Goal: Task Accomplishment & Management: Use online tool/utility

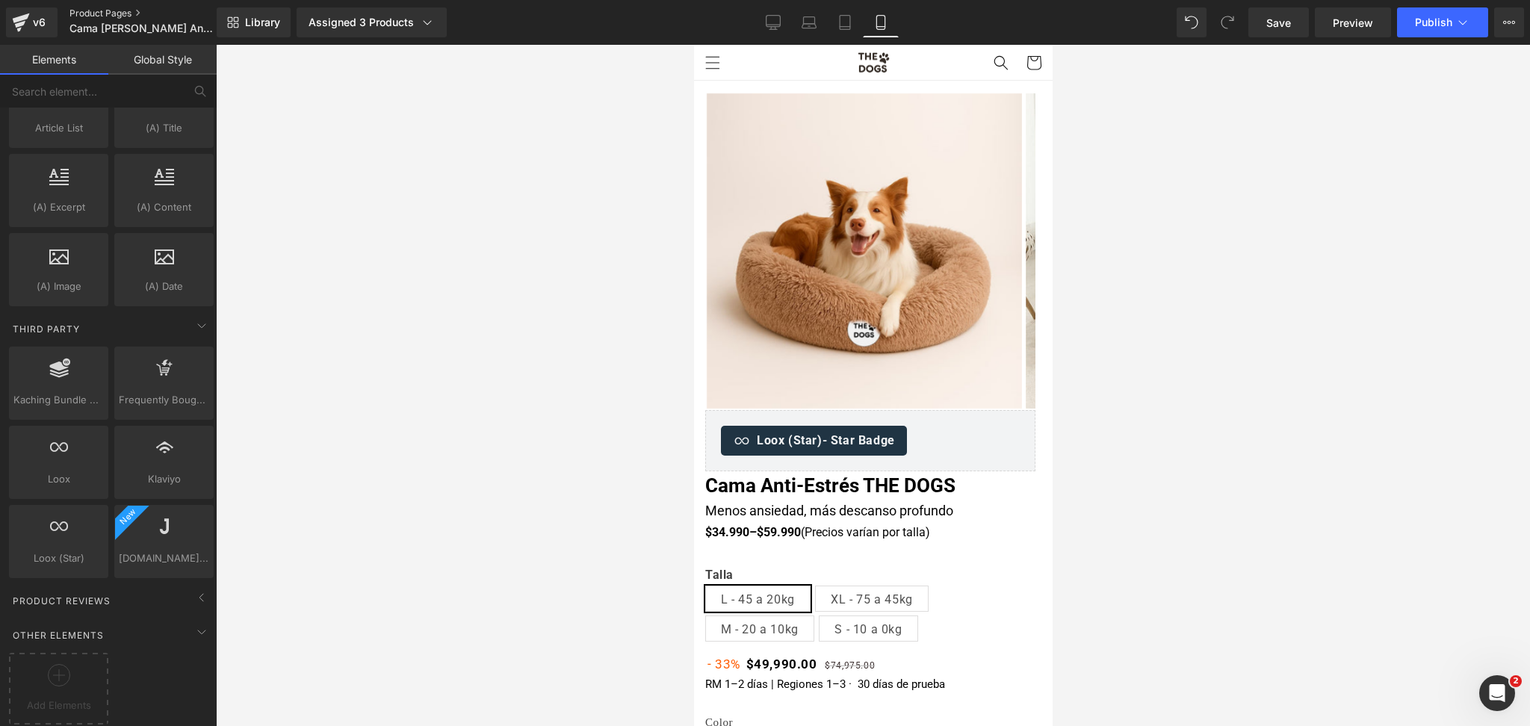
click at [96, 15] on link "Product Pages" at bounding box center [155, 13] width 172 height 12
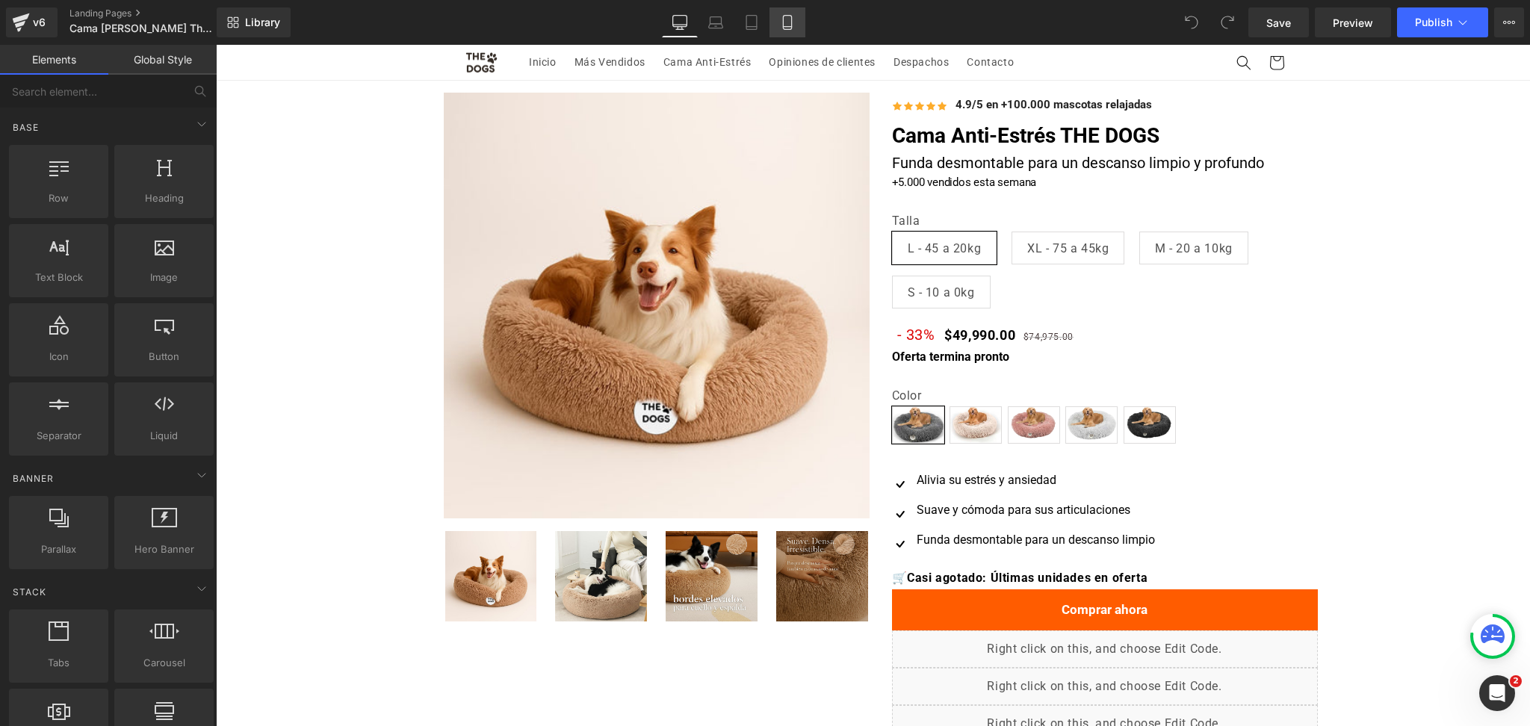
click at [783, 22] on icon at bounding box center [787, 23] width 8 height 14
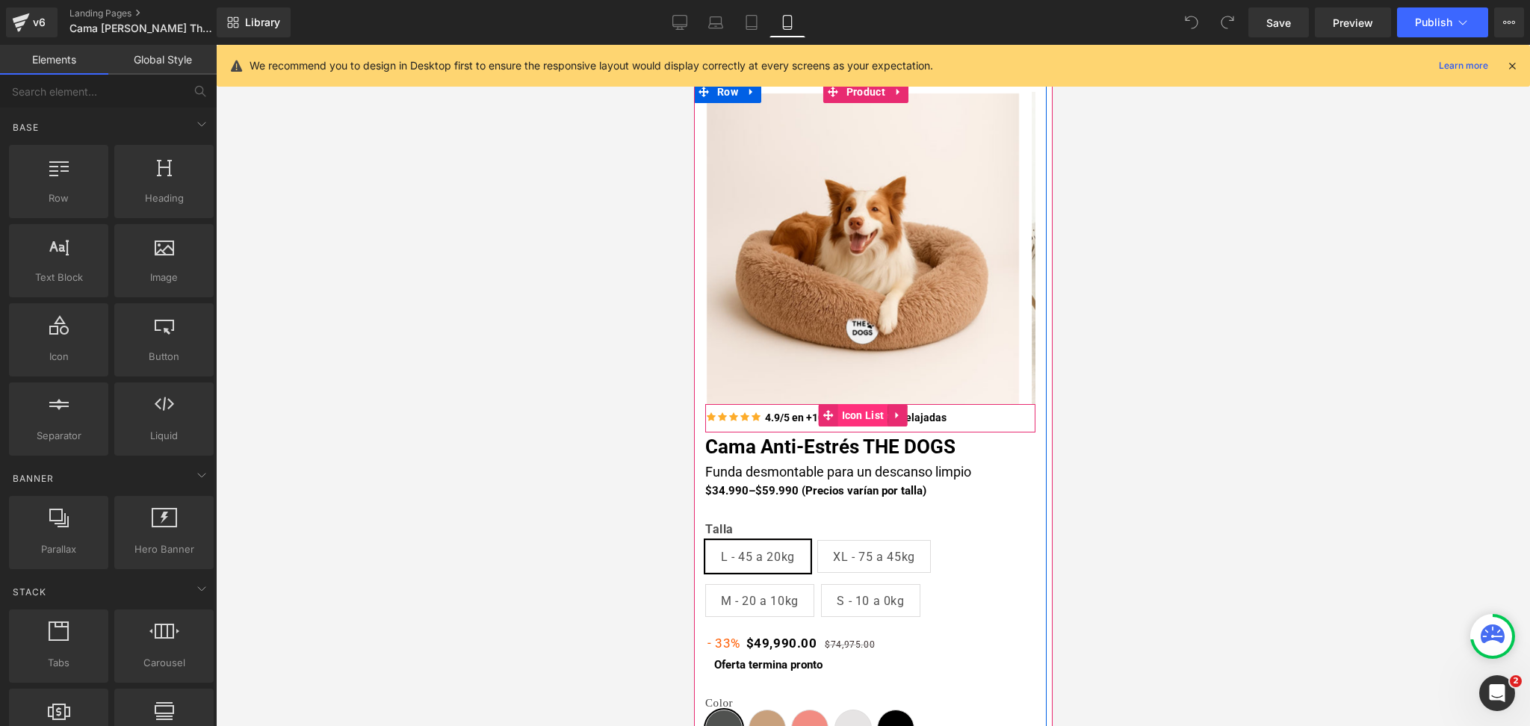
click at [860, 417] on span "Icon List" at bounding box center [862, 415] width 50 height 22
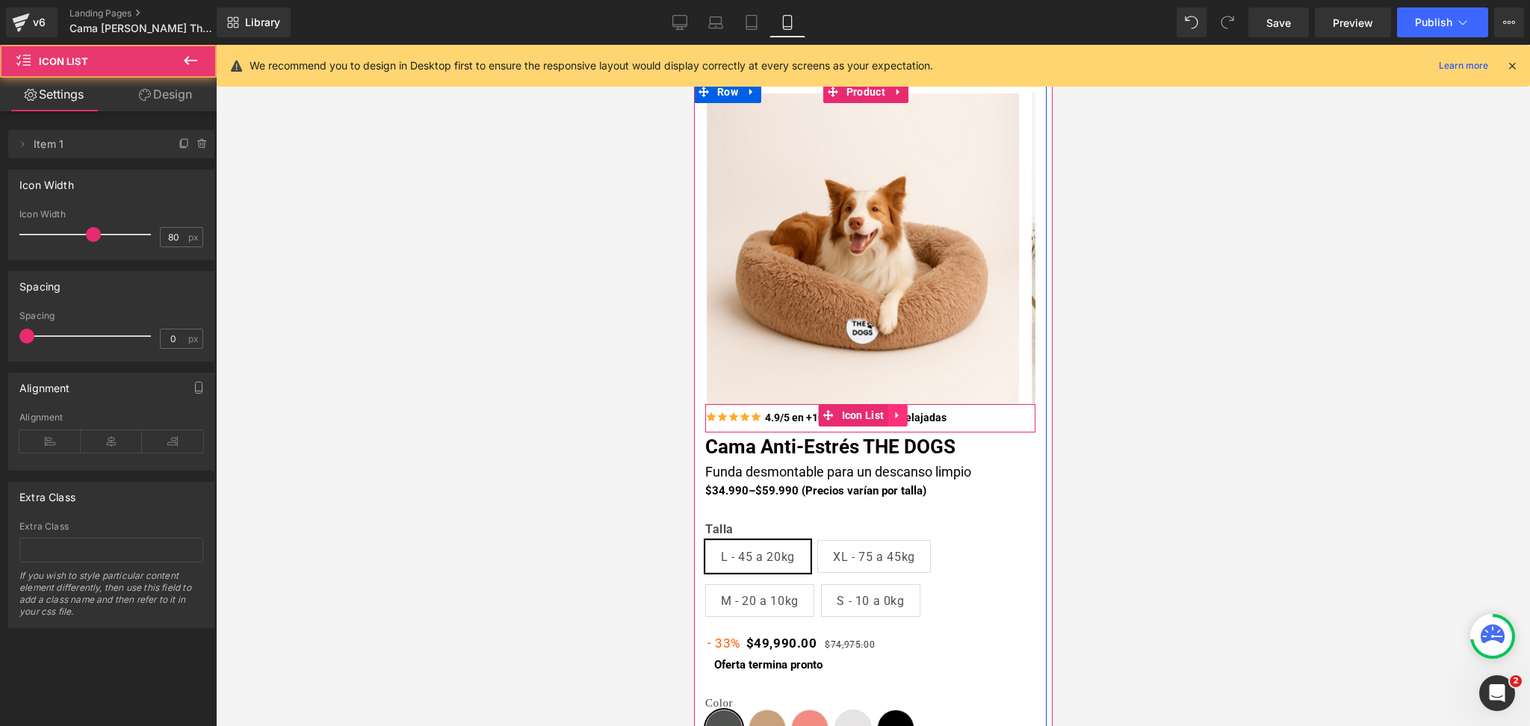
click at [896, 417] on icon at bounding box center [895, 415] width 3 height 7
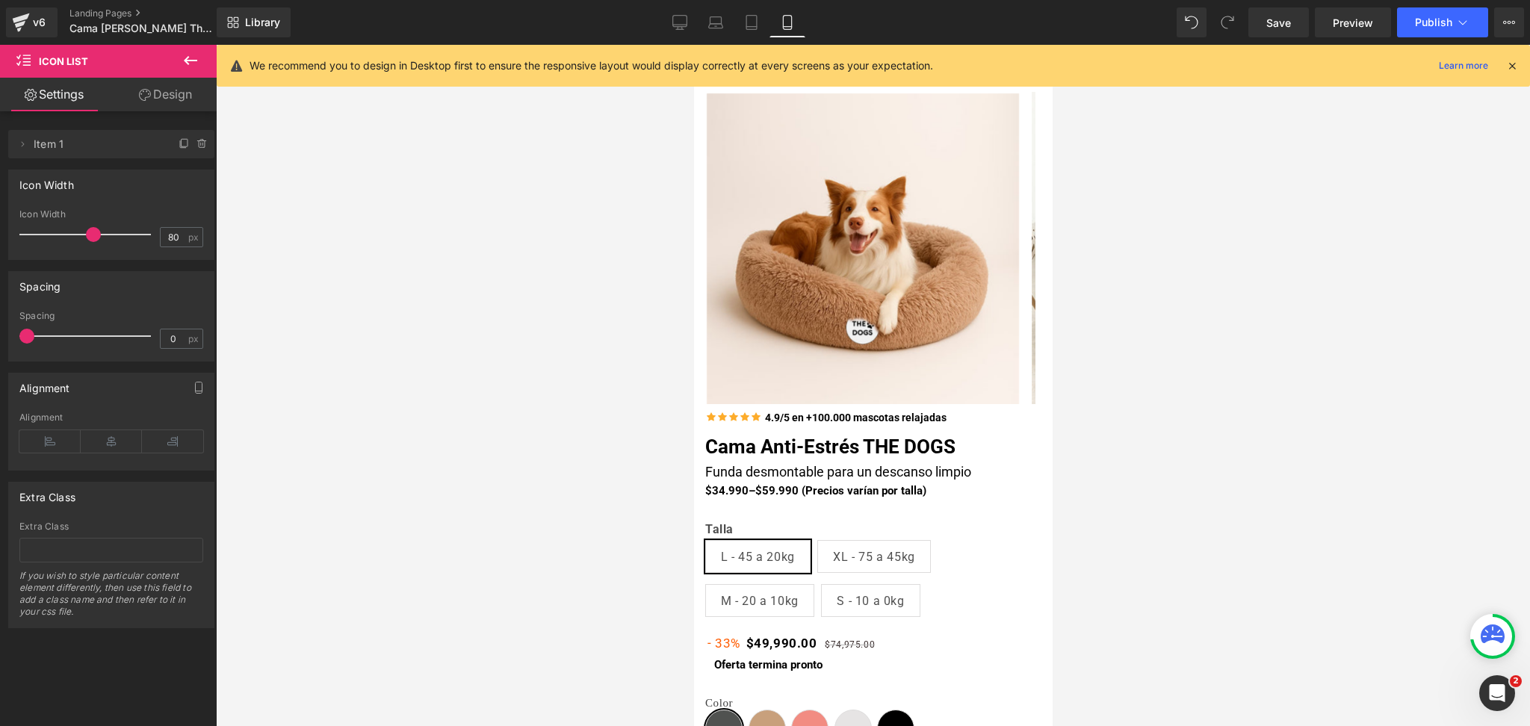
click at [191, 58] on icon at bounding box center [191, 61] width 18 height 18
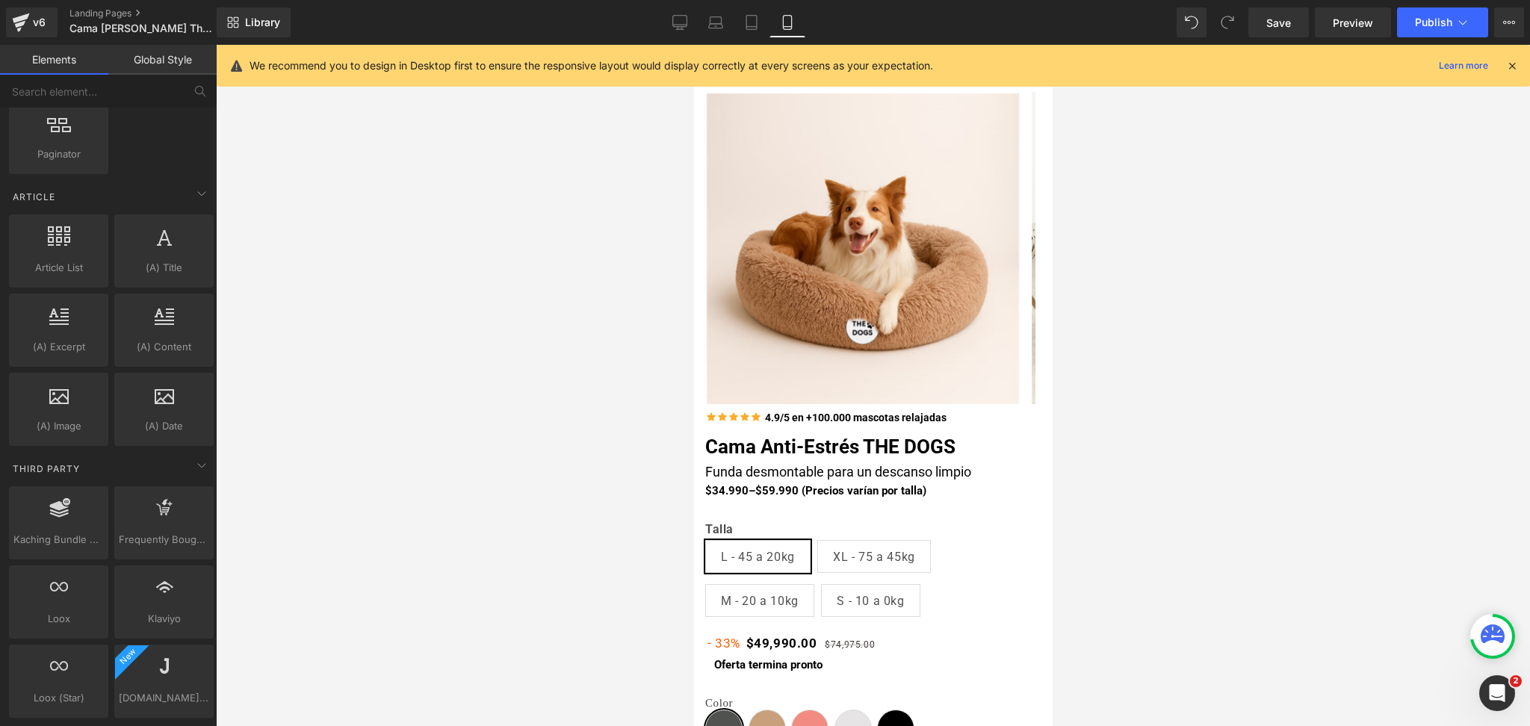
scroll to position [2921, 0]
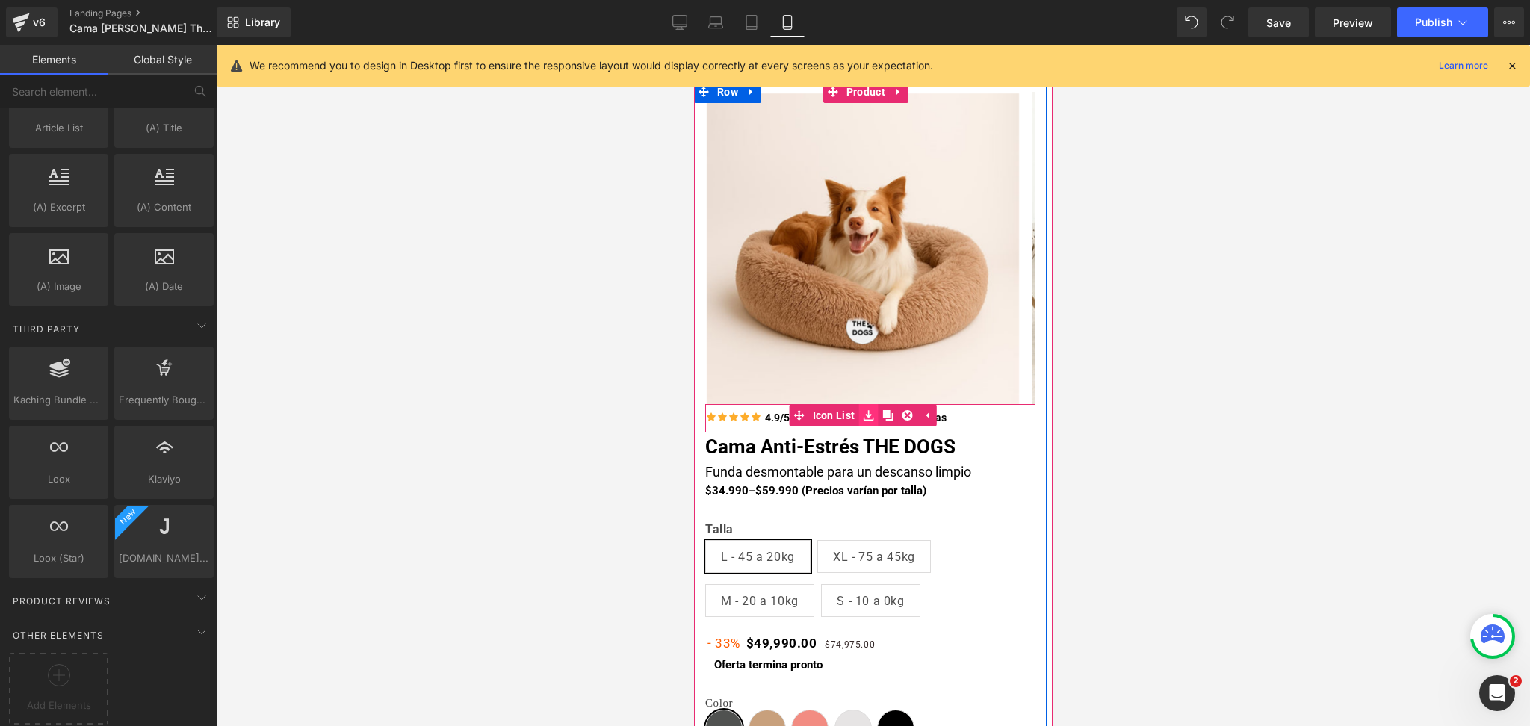
click at [872, 417] on icon at bounding box center [867, 415] width 10 height 11
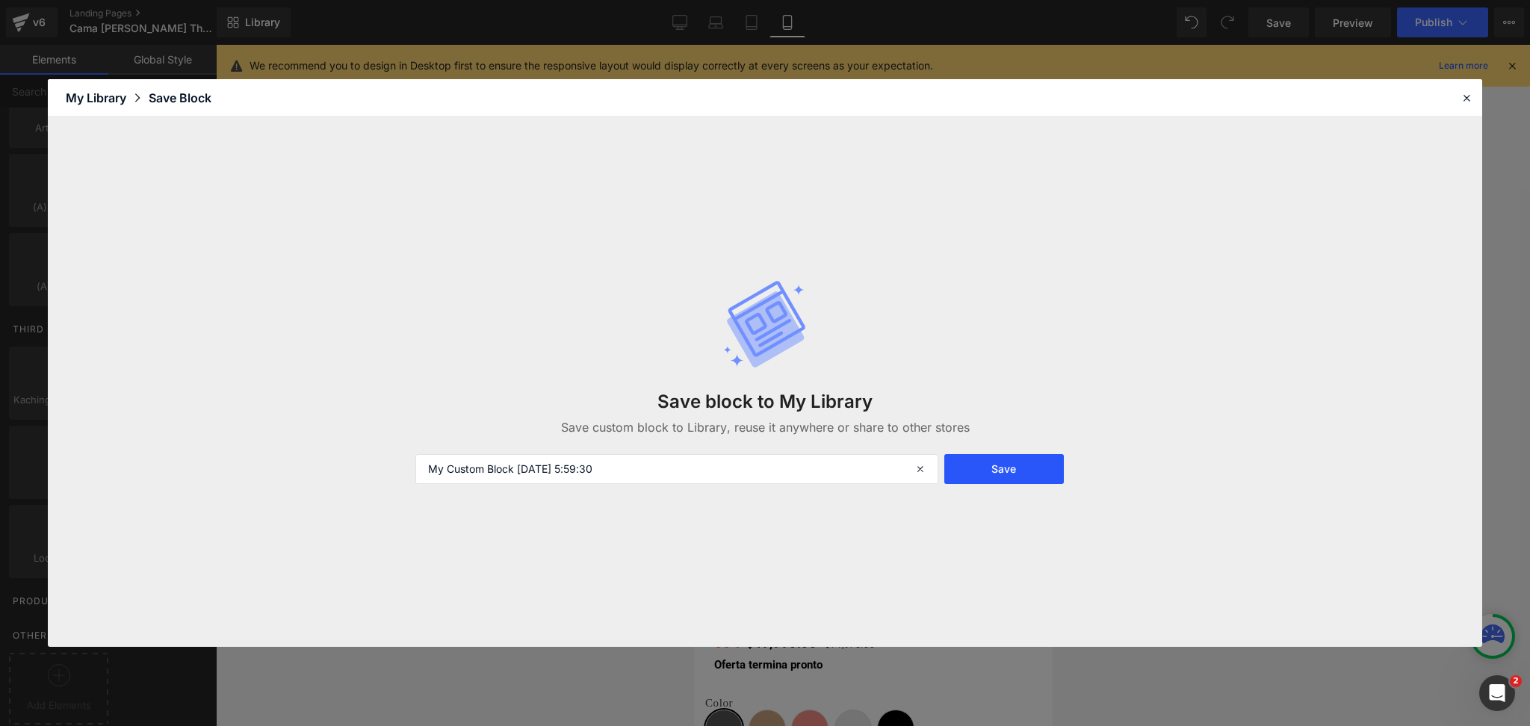
click at [1017, 471] on button "Save" at bounding box center [1004, 469] width 120 height 30
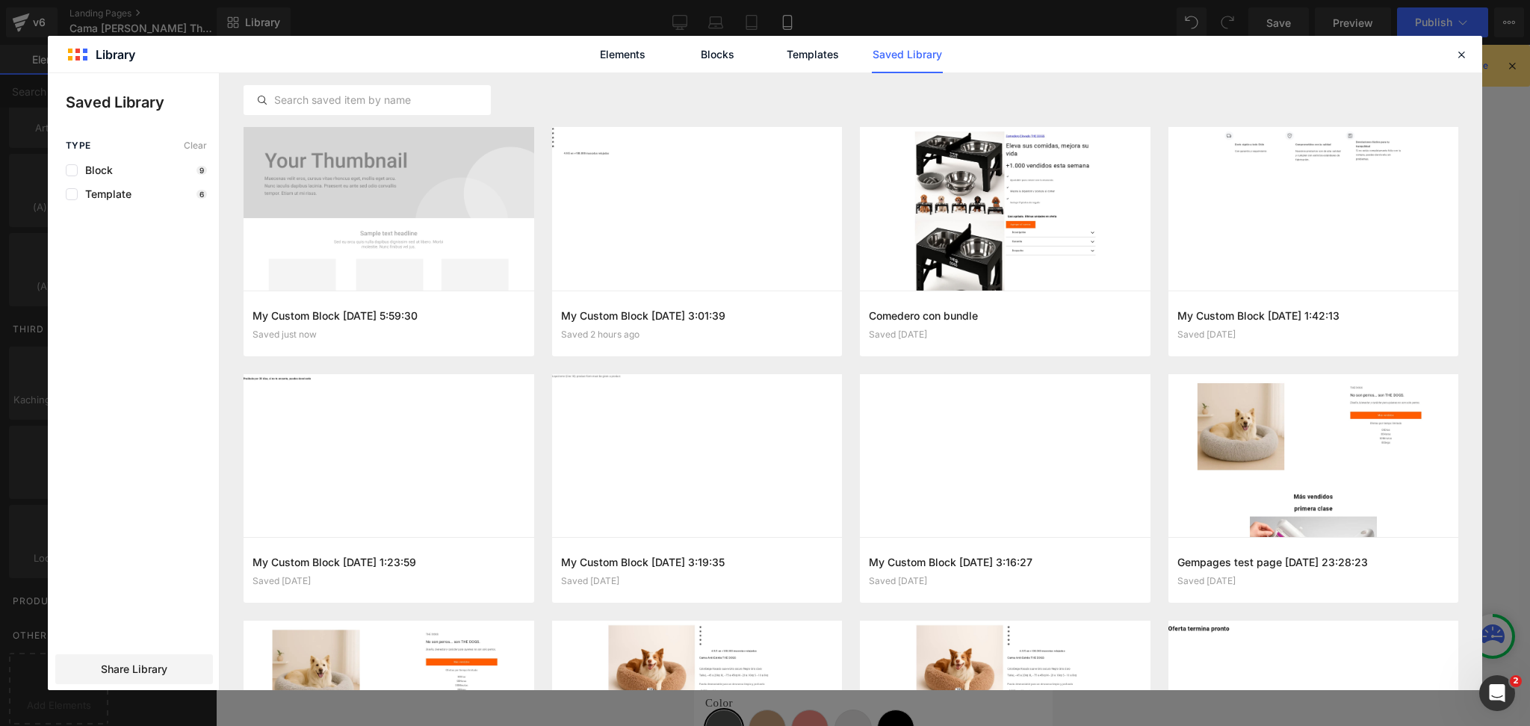
click at [1457, 69] on div "Elements Blocks Templates Saved Library" at bounding box center [765, 54] width 1434 height 37
click at [1460, 50] on icon at bounding box center [1460, 54] width 13 height 13
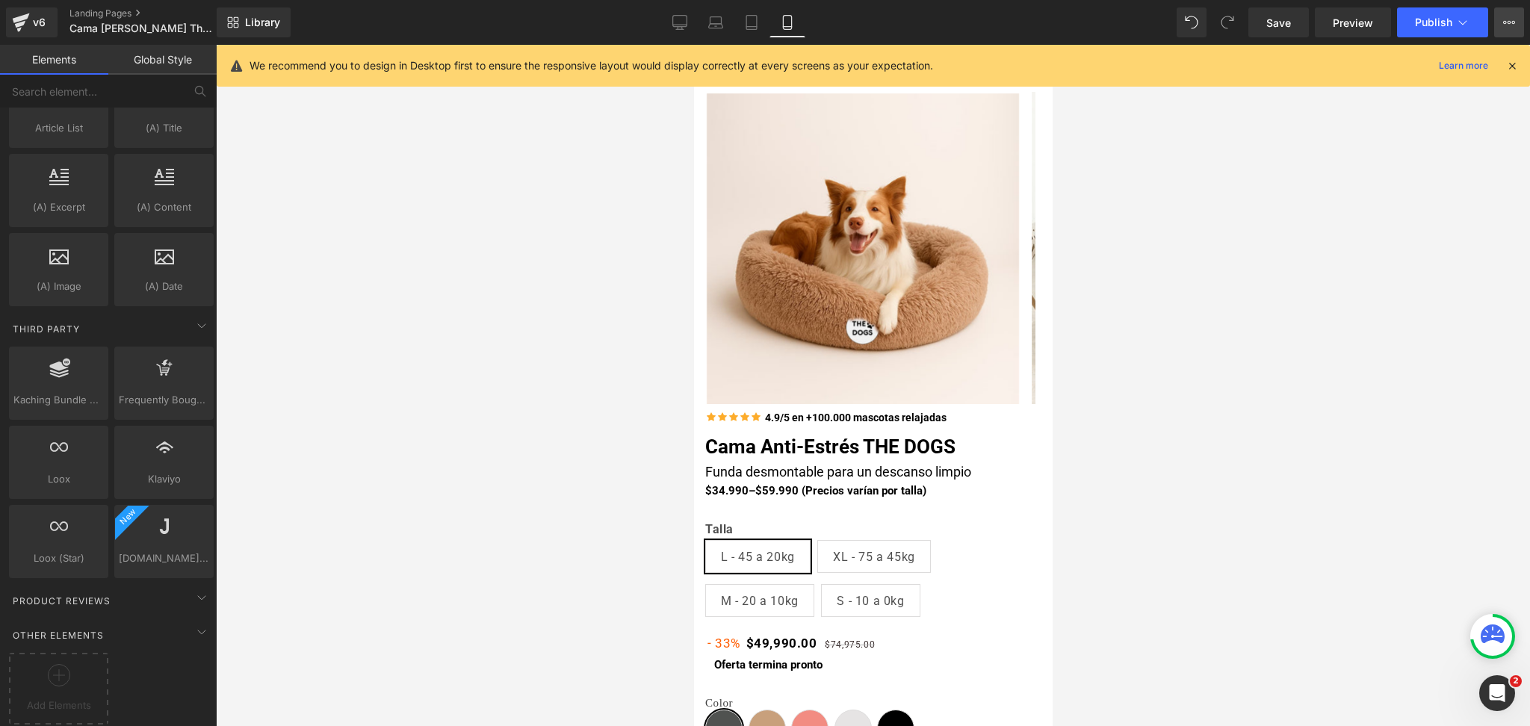
click at [1510, 27] on icon at bounding box center [1509, 22] width 12 height 12
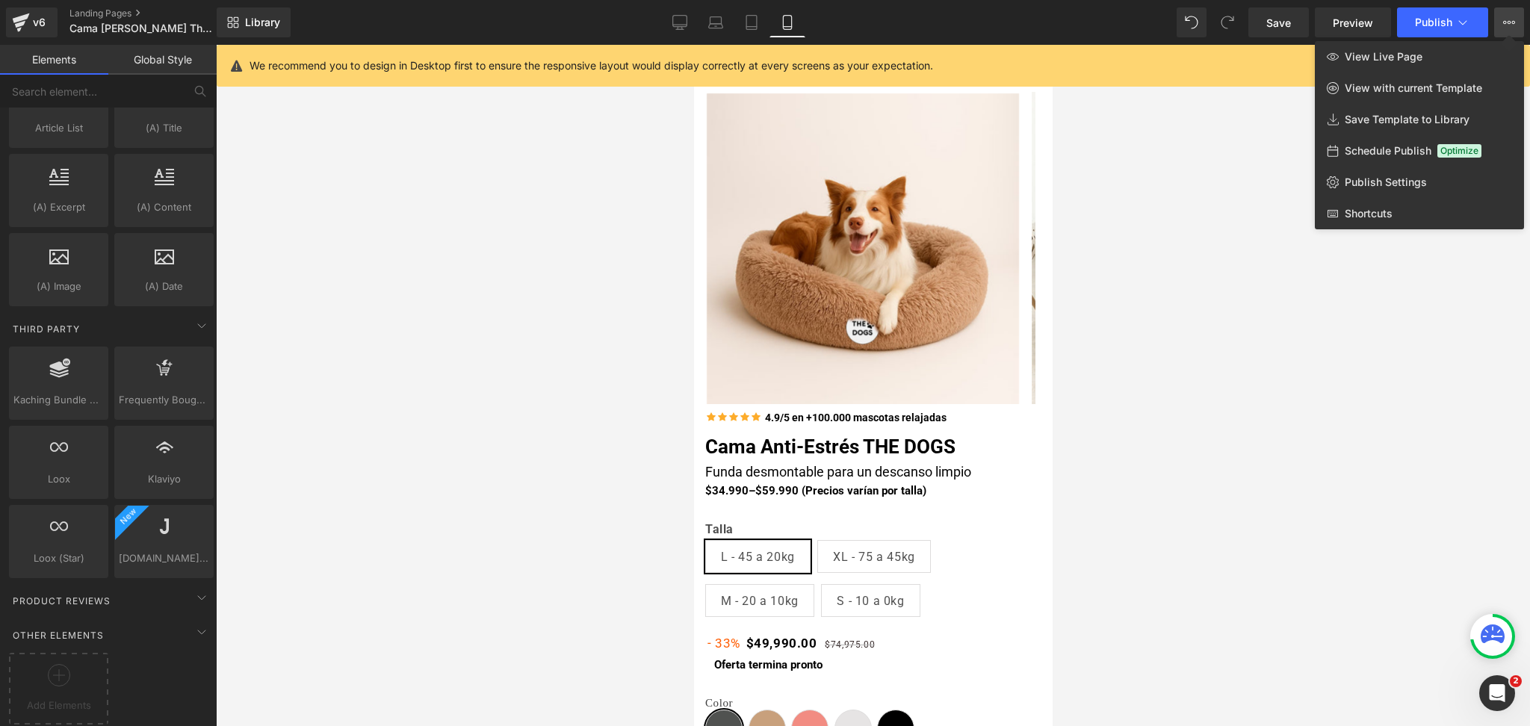
click at [1175, 198] on div at bounding box center [873, 385] width 1314 height 681
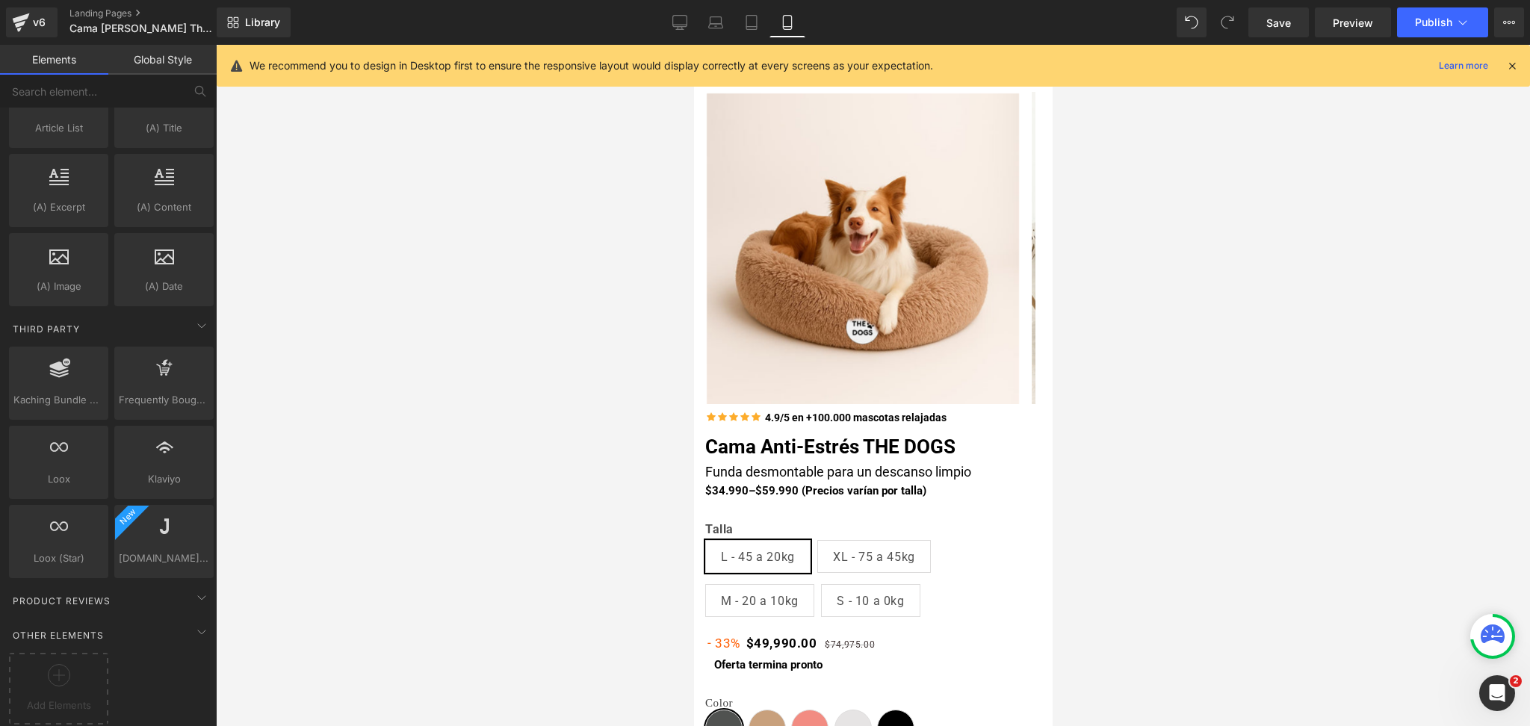
click at [1508, 72] on icon at bounding box center [1511, 65] width 13 height 13
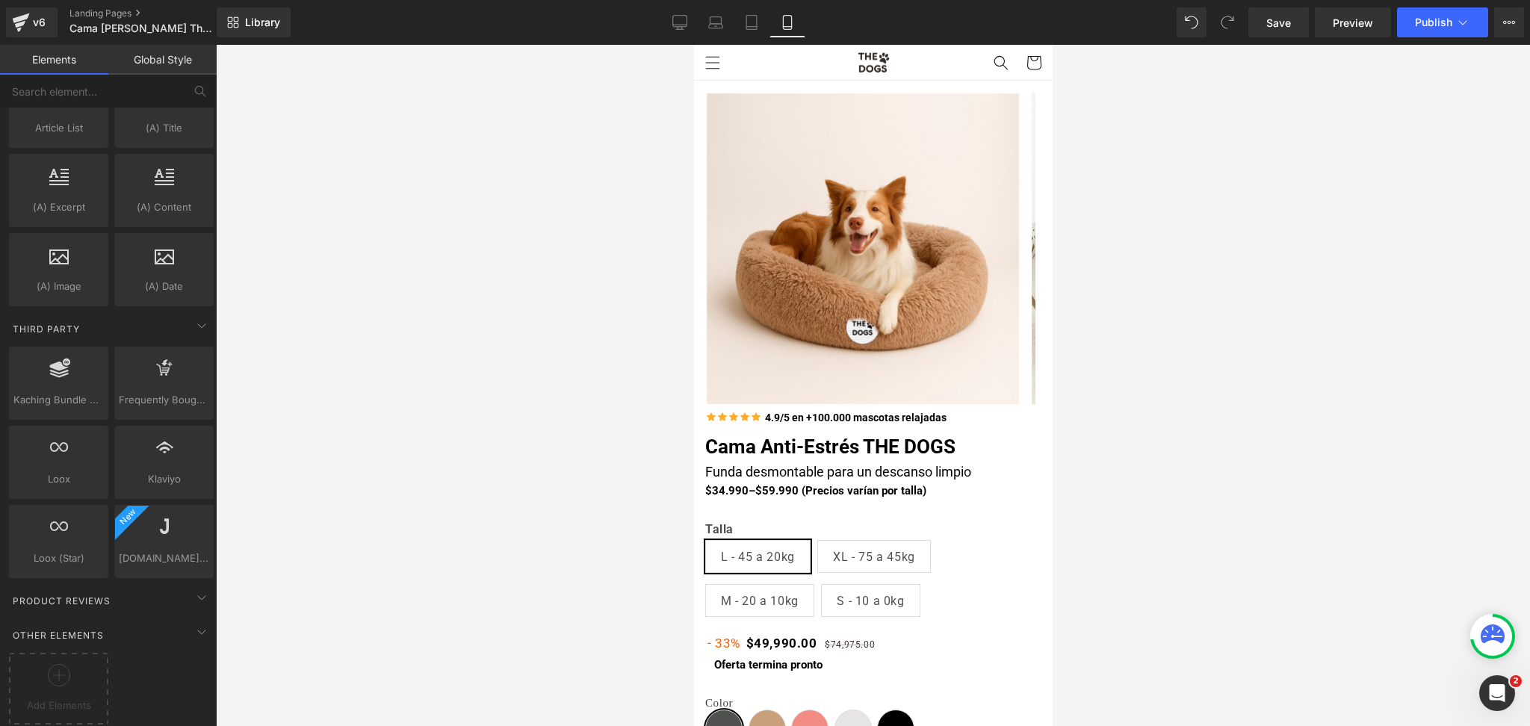
click at [1528, 11] on div "Save Preview Publish Scheduled View Live Page View with current Template Save T…" at bounding box center [1386, 22] width 288 height 30
click at [1512, 12] on button "View Live Page View with current Template Save Template to Library Schedule Pub…" at bounding box center [1509, 22] width 30 height 30
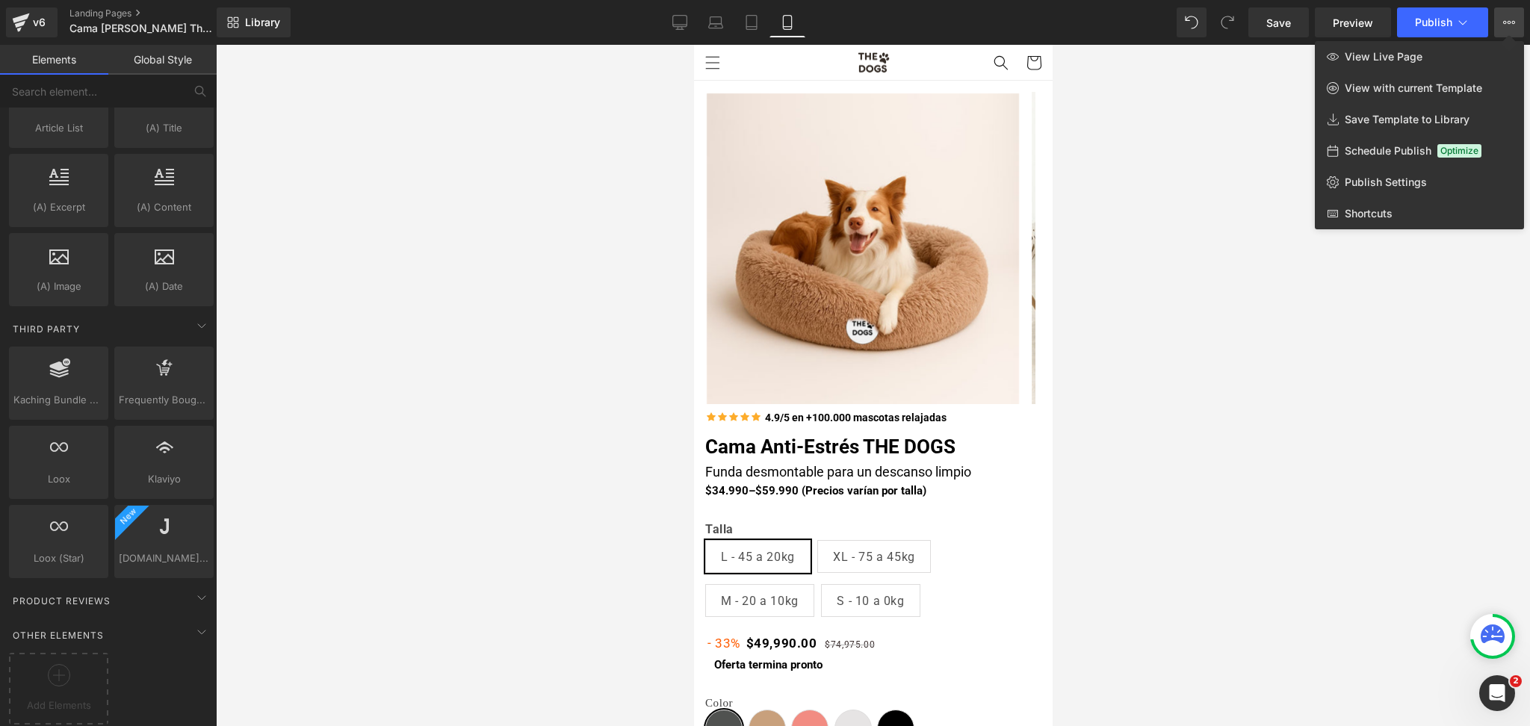
drag, startPoint x: 1236, startPoint y: 135, endPoint x: 1176, endPoint y: 122, distance: 62.0
click at [1228, 134] on div at bounding box center [873, 385] width 1314 height 681
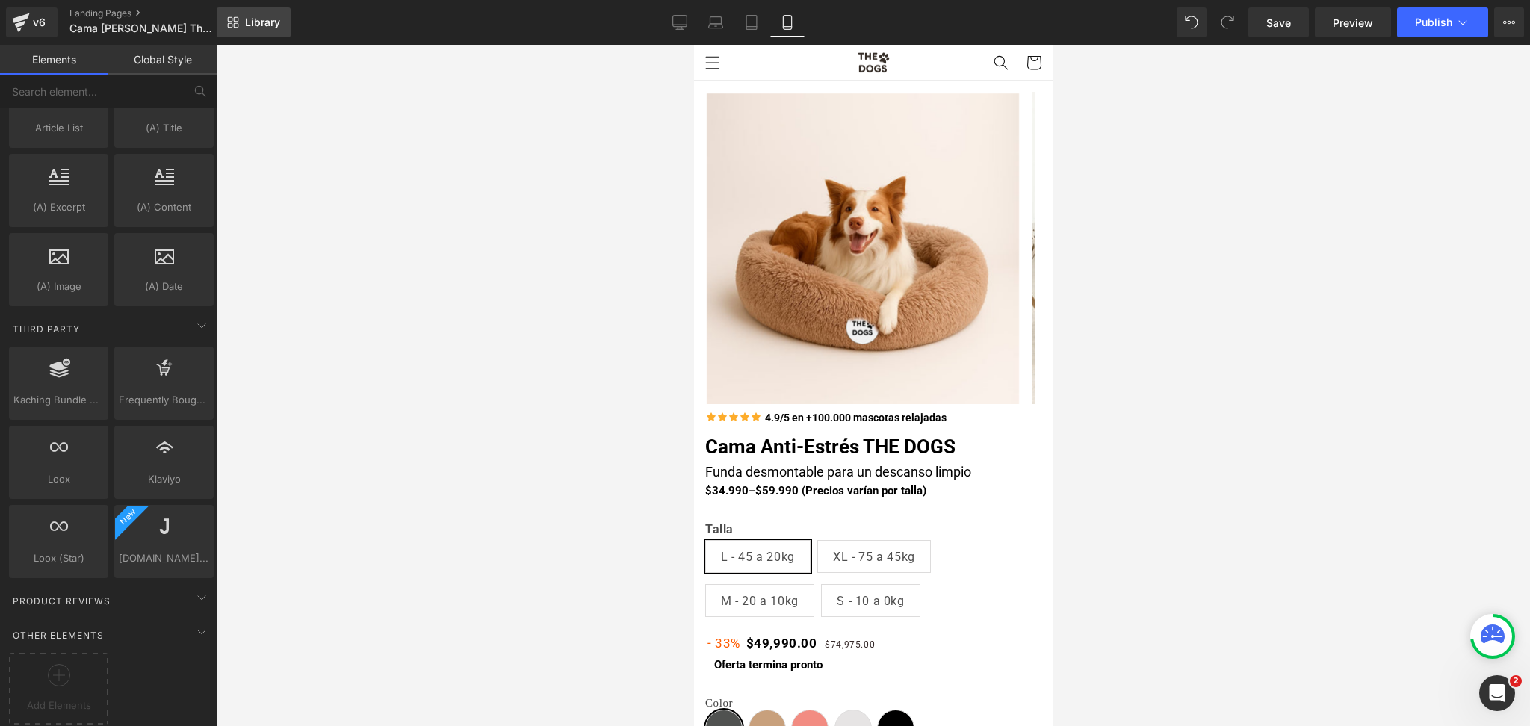
click at [241, 22] on link "Library" at bounding box center [254, 22] width 74 height 30
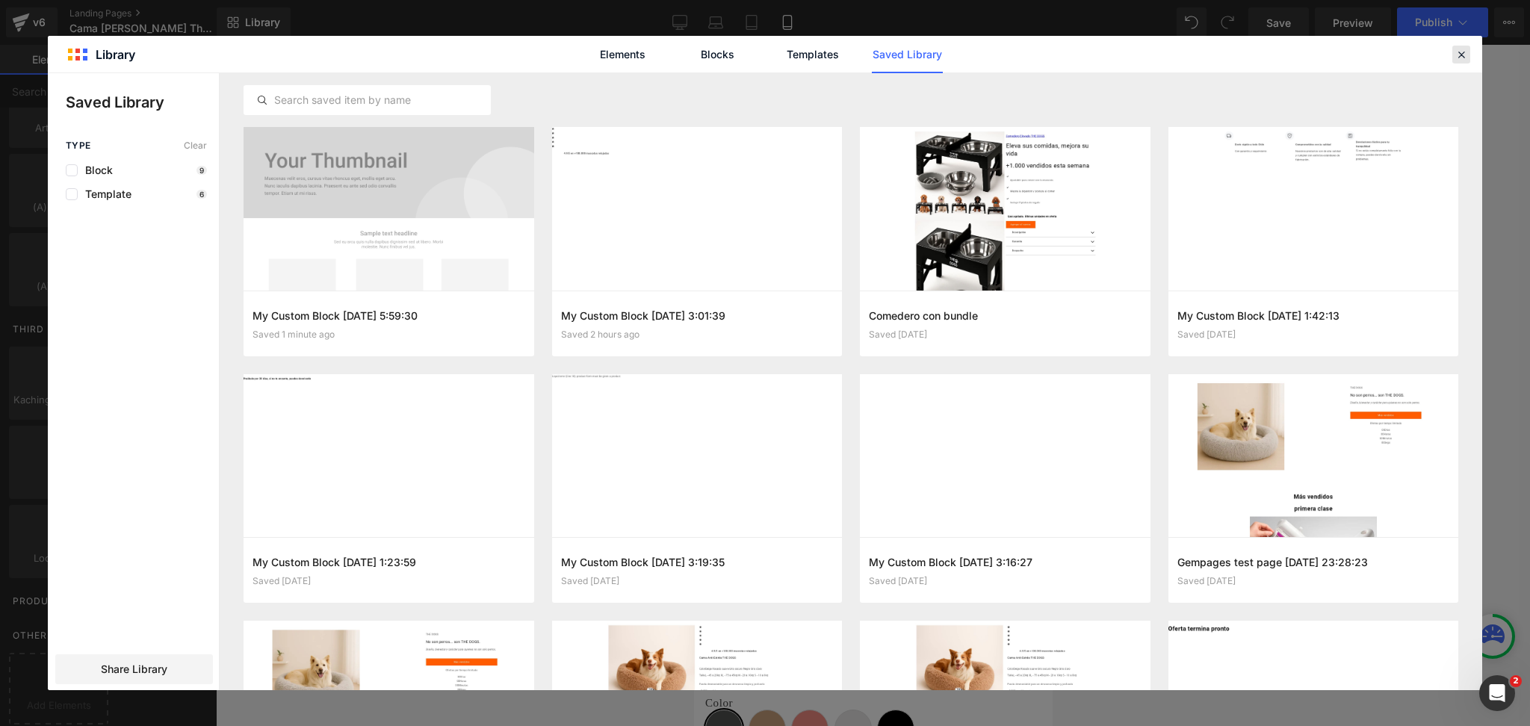
click at [1453, 58] on div at bounding box center [1461, 55] width 18 height 18
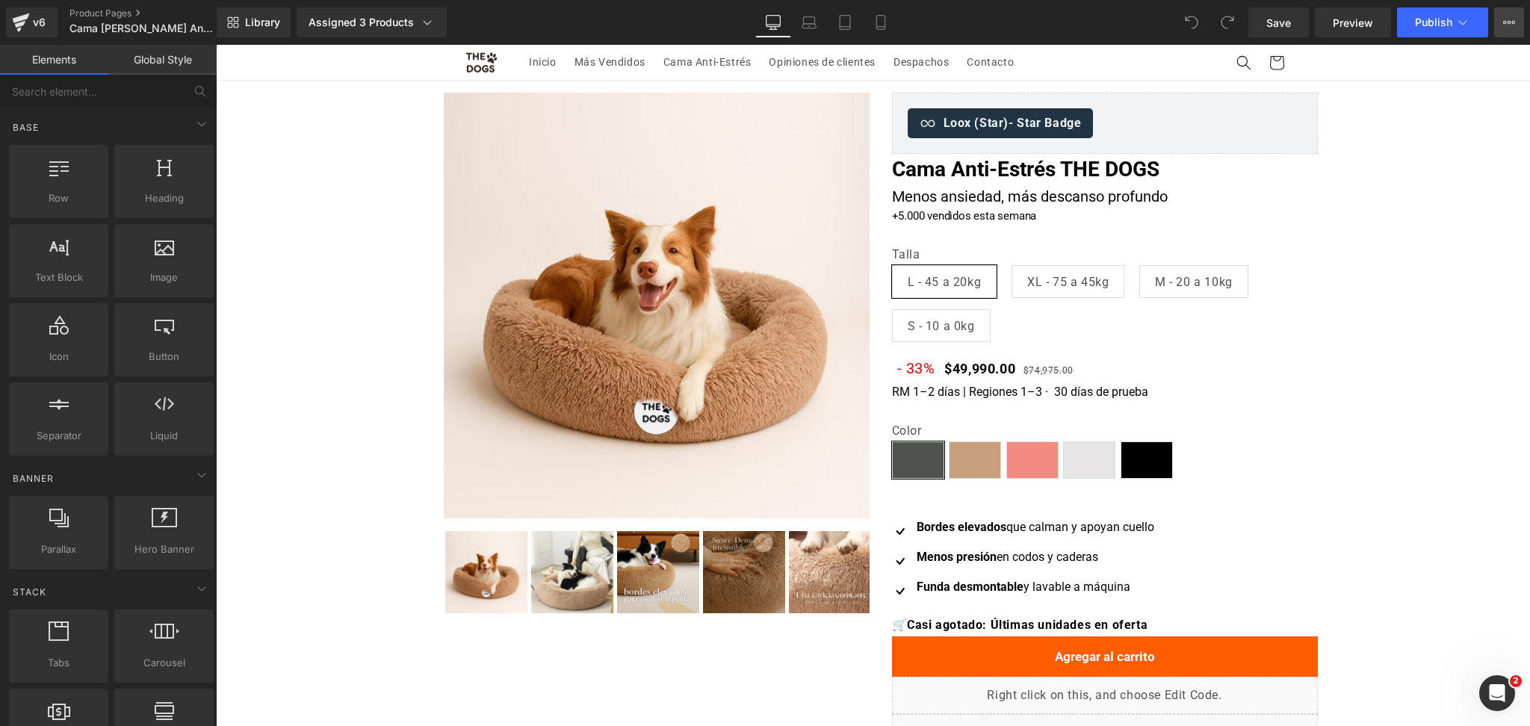
click at [1504, 22] on icon at bounding box center [1509, 22] width 12 height 12
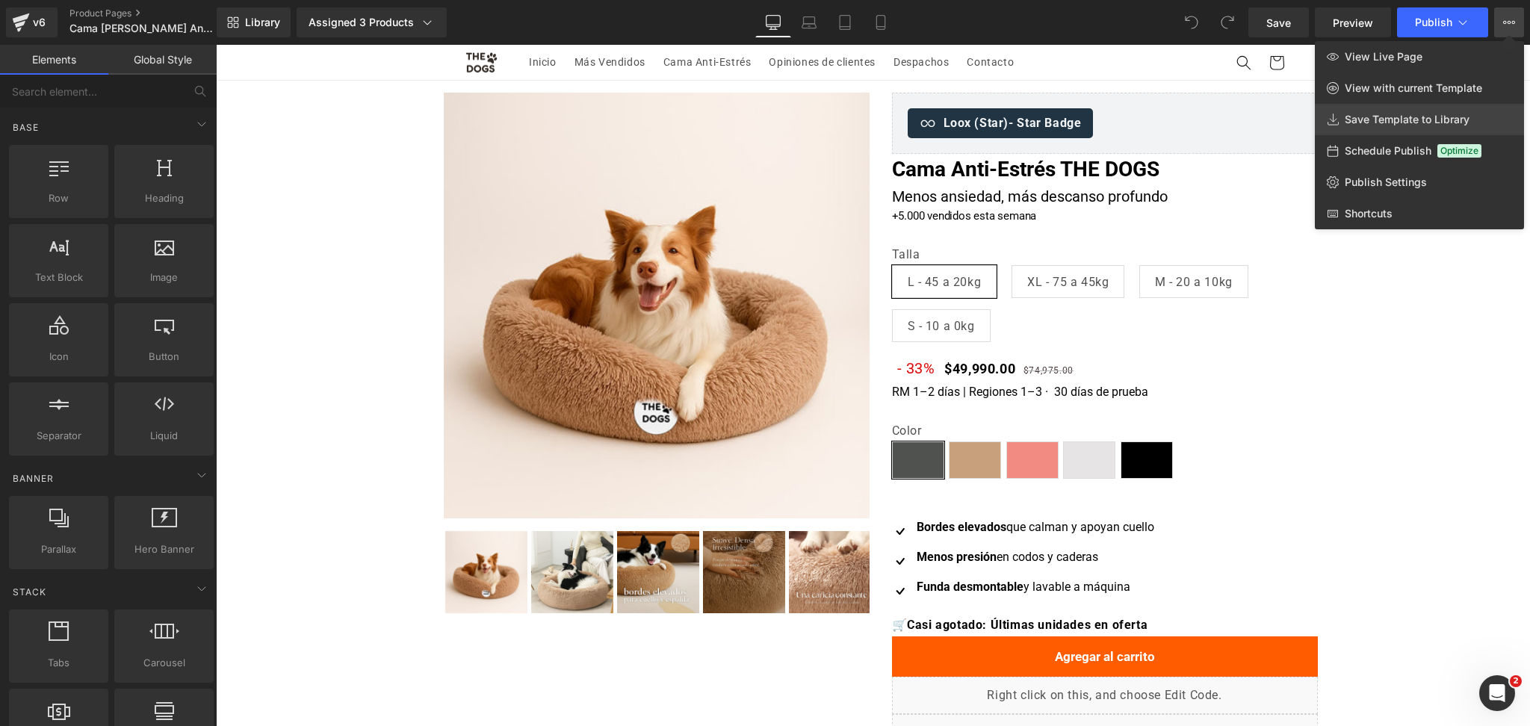
click at [1426, 111] on link "Save Template to Library" at bounding box center [1419, 119] width 209 height 31
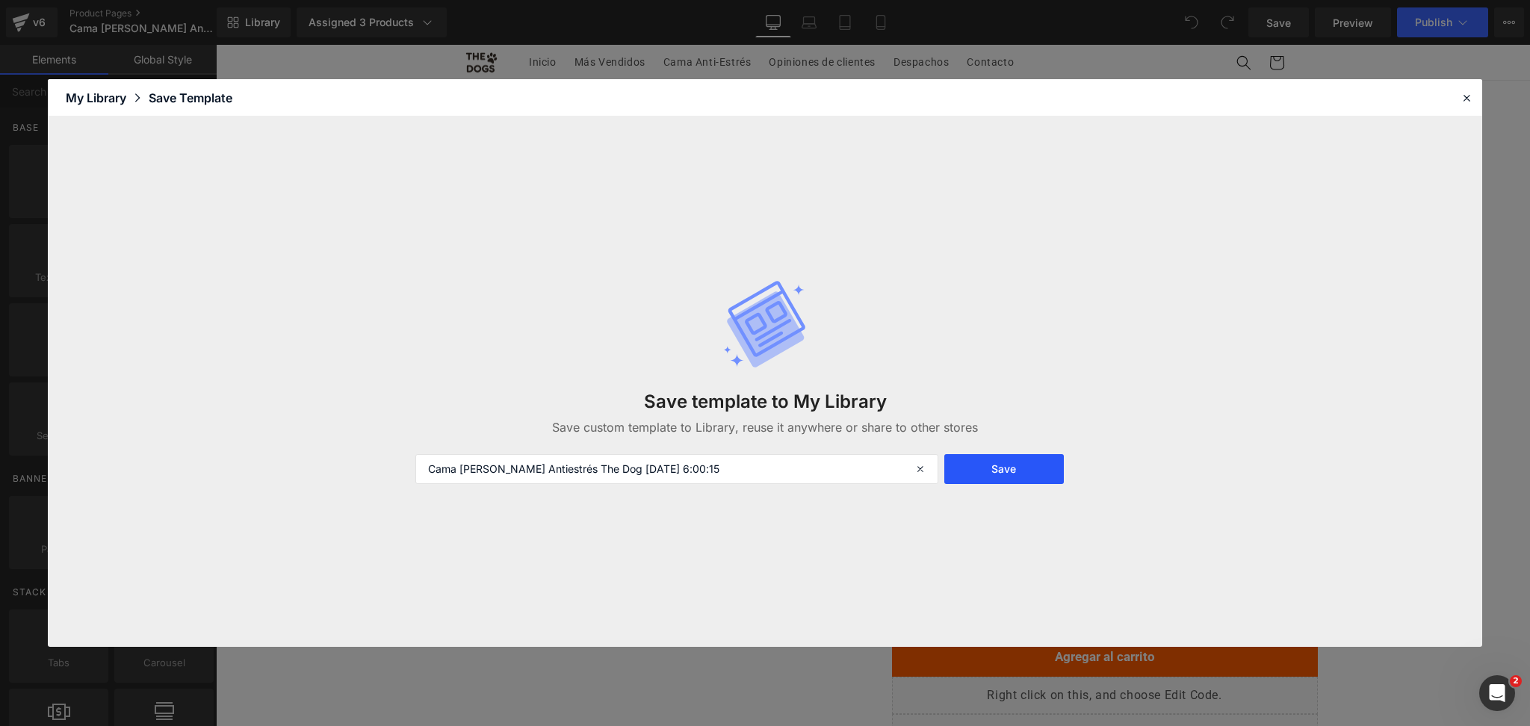
click at [1034, 468] on button "Save" at bounding box center [1004, 469] width 120 height 30
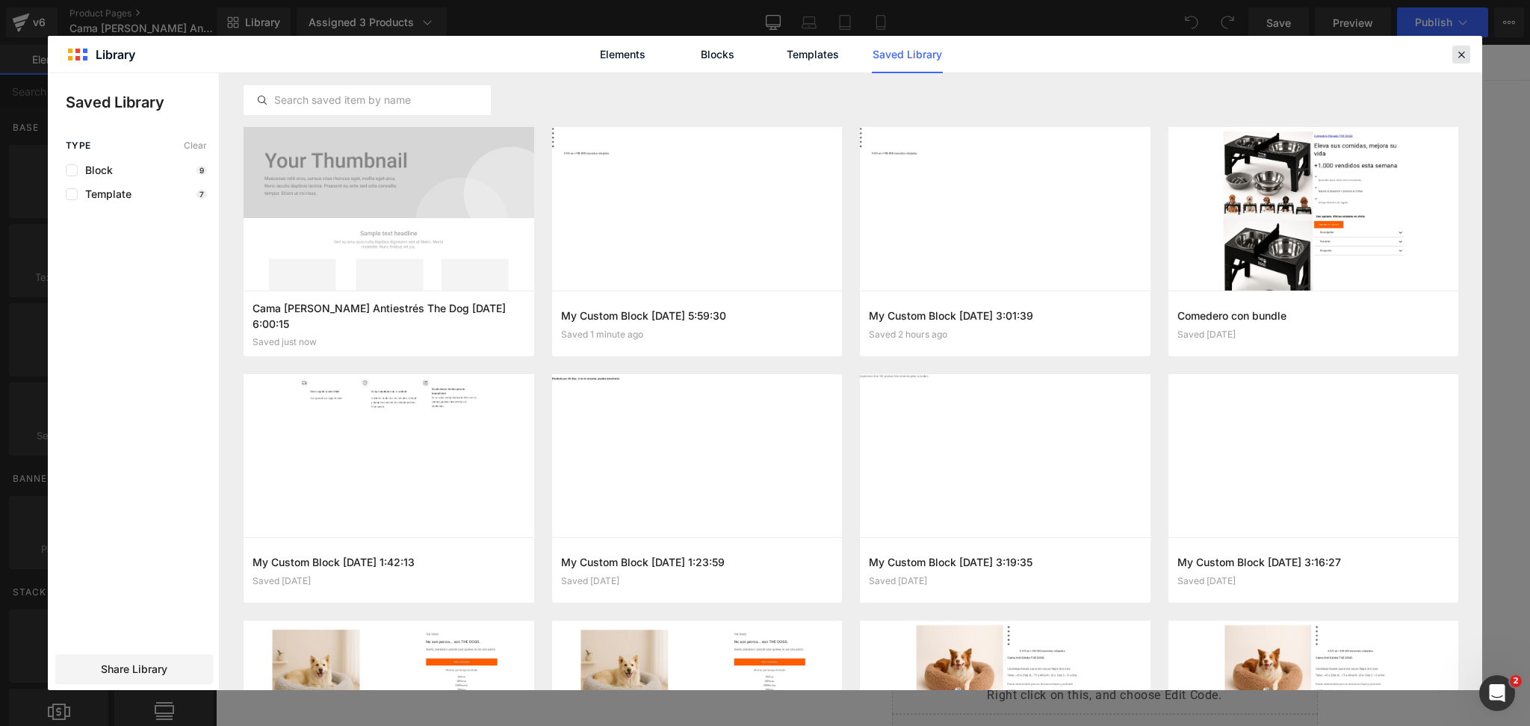
click at [1463, 55] on icon at bounding box center [1460, 54] width 13 height 13
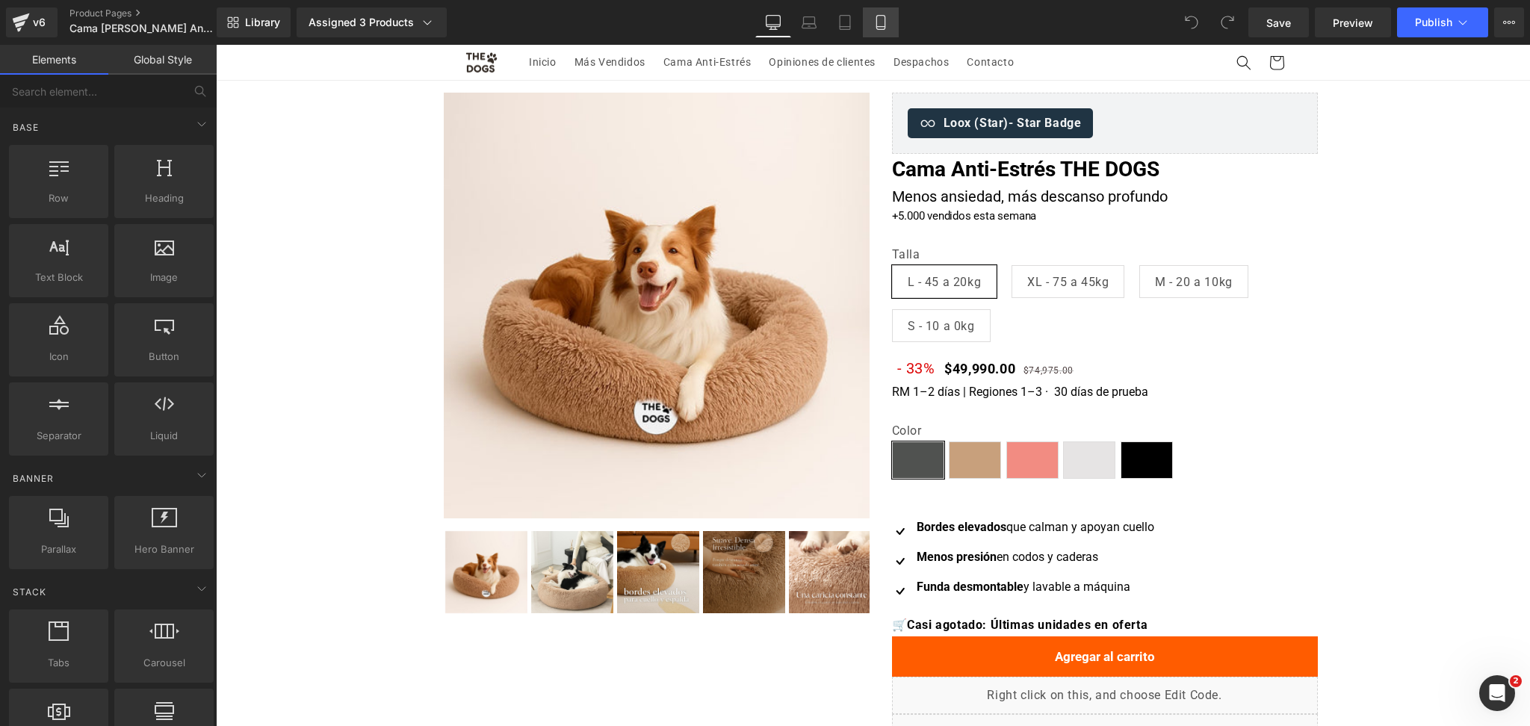
click at [875, 19] on icon at bounding box center [880, 22] width 15 height 15
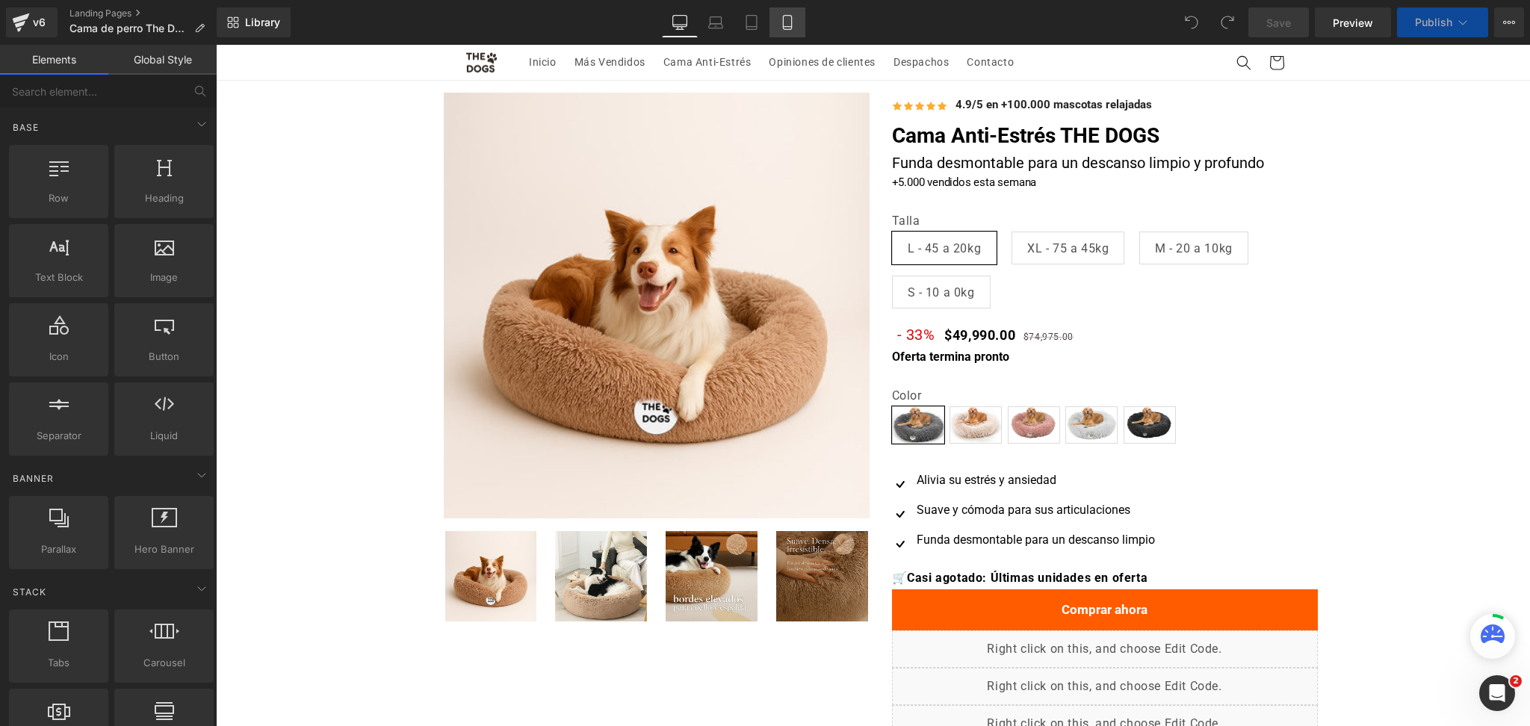
click at [786, 25] on icon at bounding box center [787, 22] width 15 height 15
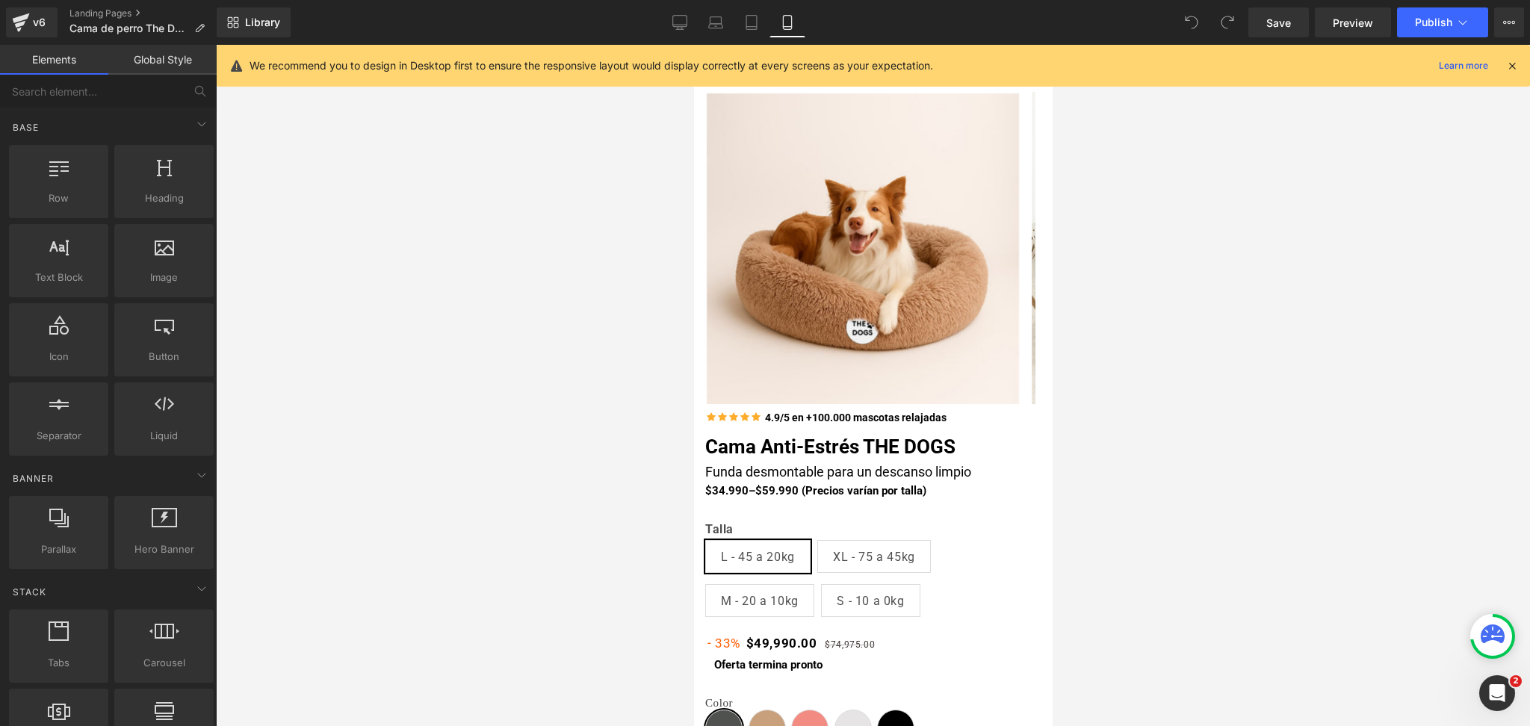
click at [1509, 53] on div "We recommend you to design in Desktop first to ensure the responsive layout wou…" at bounding box center [873, 66] width 1313 height 42
click at [254, 17] on span "Library" at bounding box center [262, 22] width 35 height 13
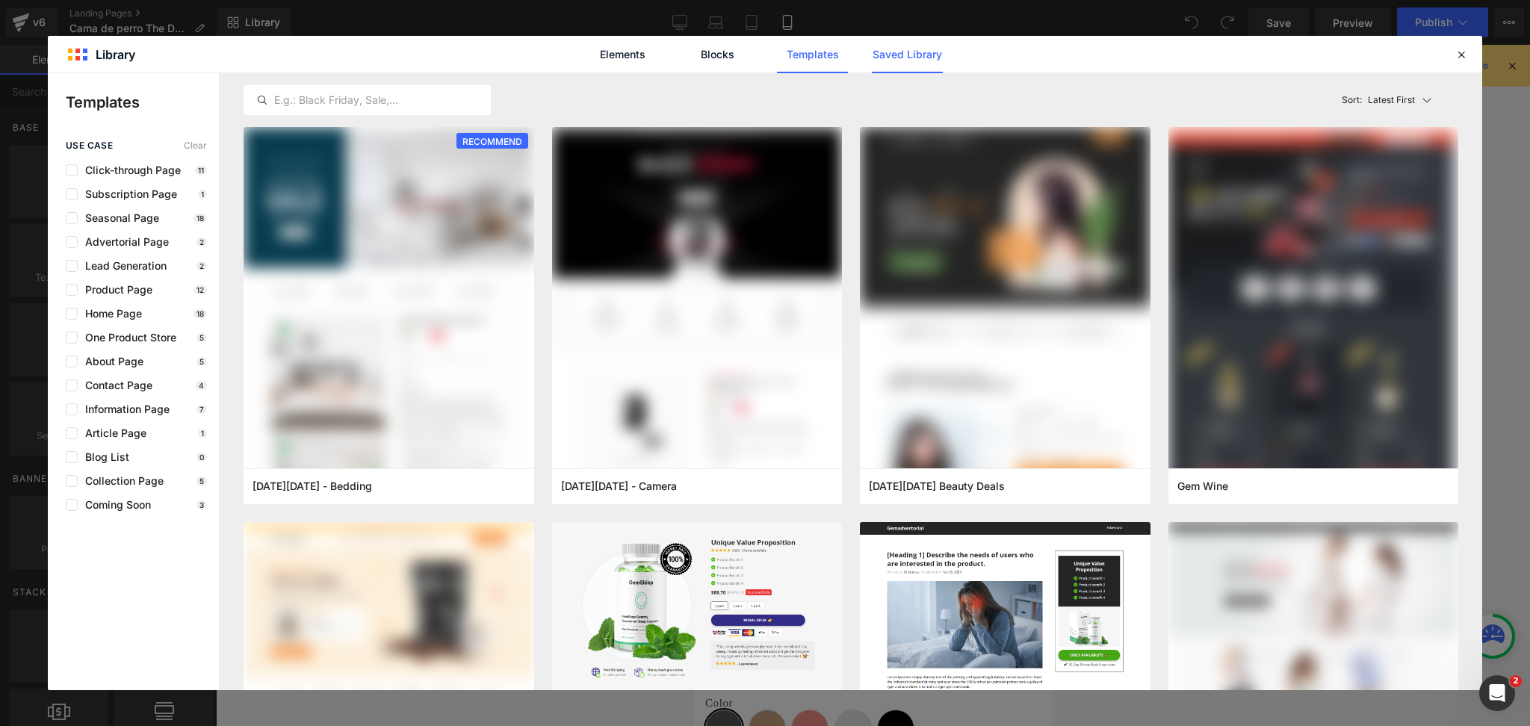
click at [932, 59] on link "Saved Library" at bounding box center [907, 54] width 71 height 37
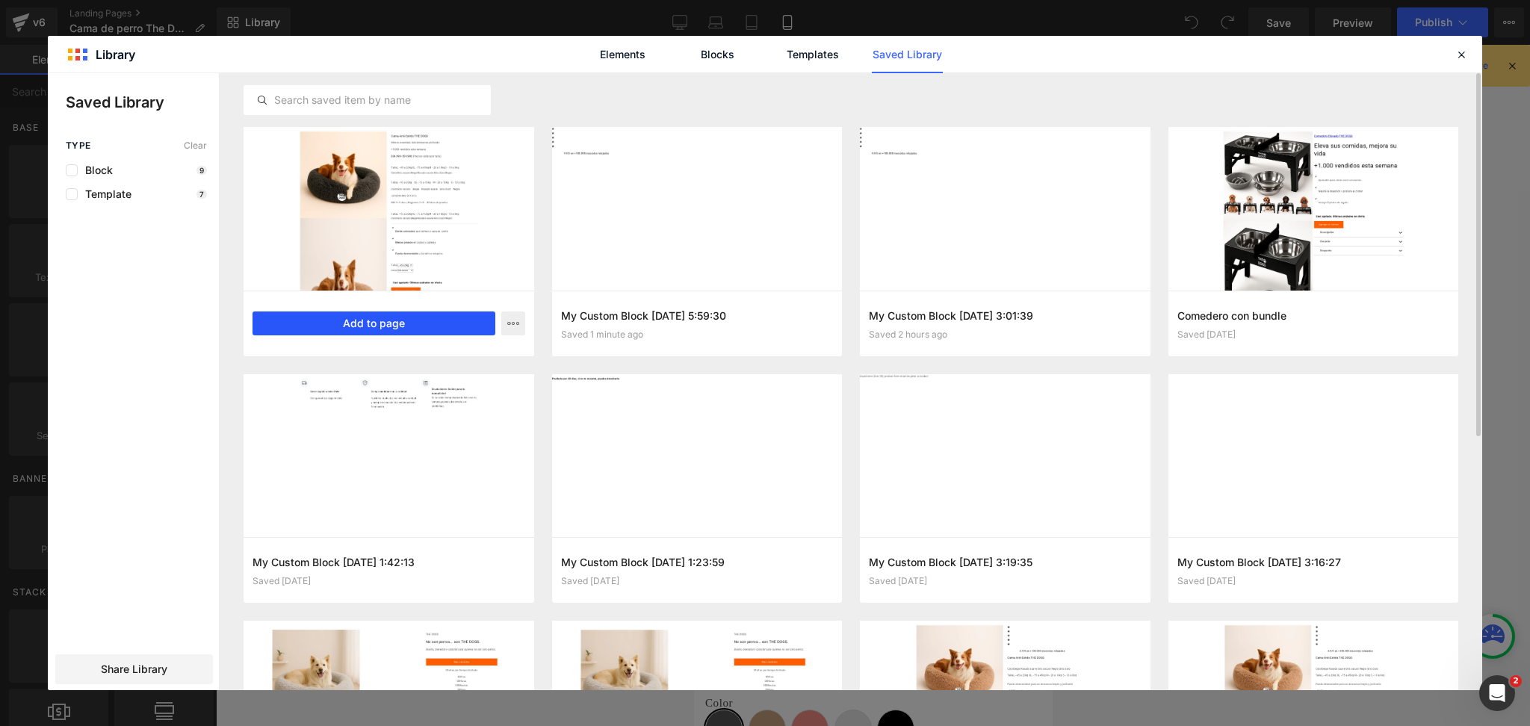
click at [439, 317] on button "Add to page" at bounding box center [373, 323] width 243 height 24
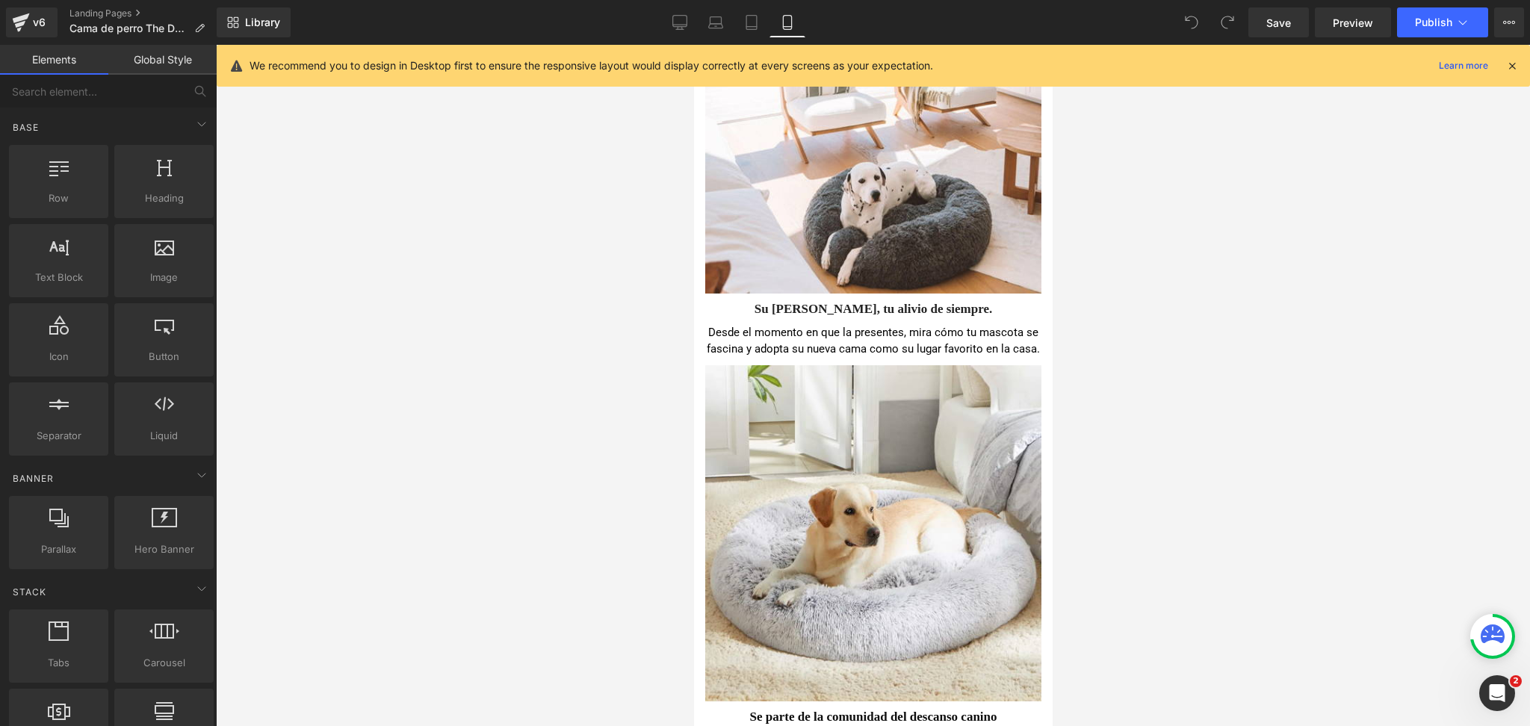
scroll to position [6698, 0]
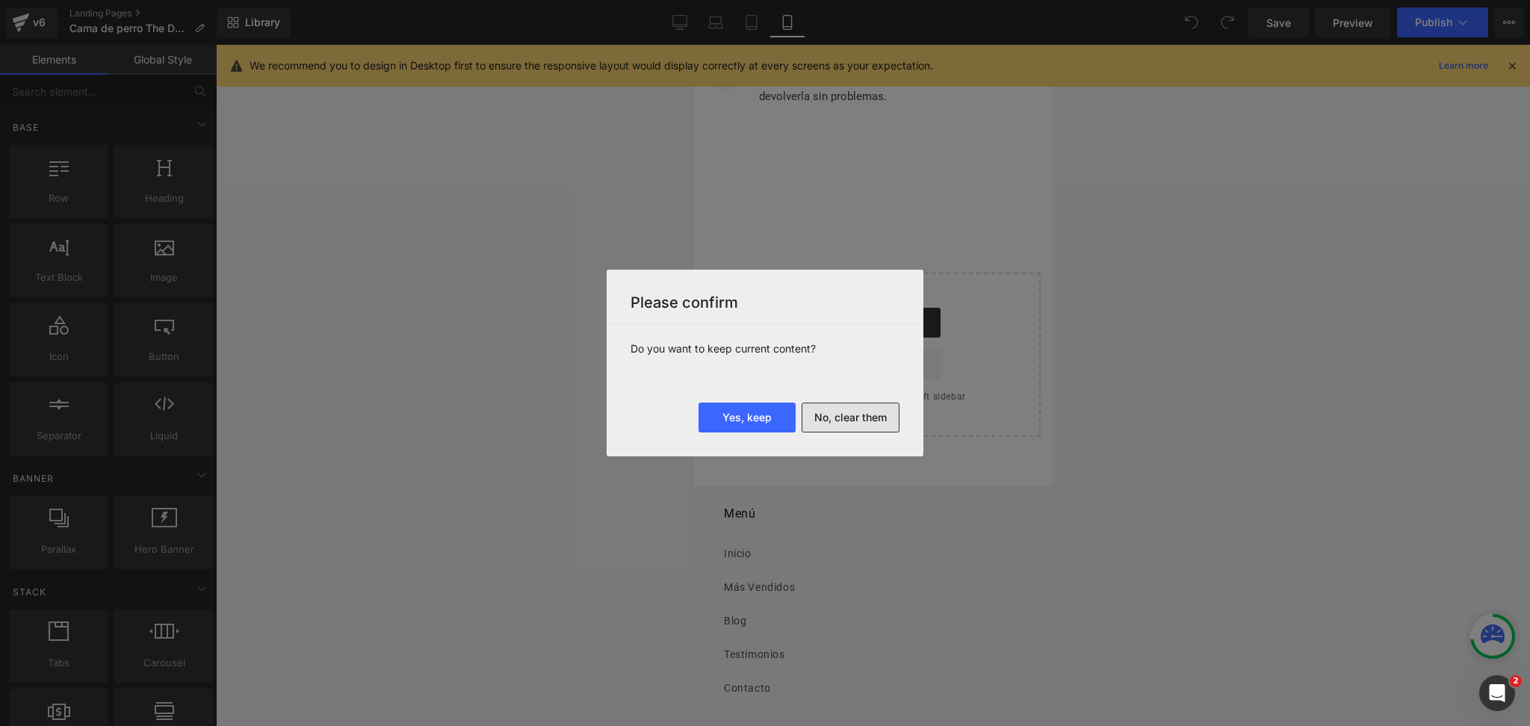
click at [821, 408] on button "No, clear them" at bounding box center [850, 418] width 98 height 30
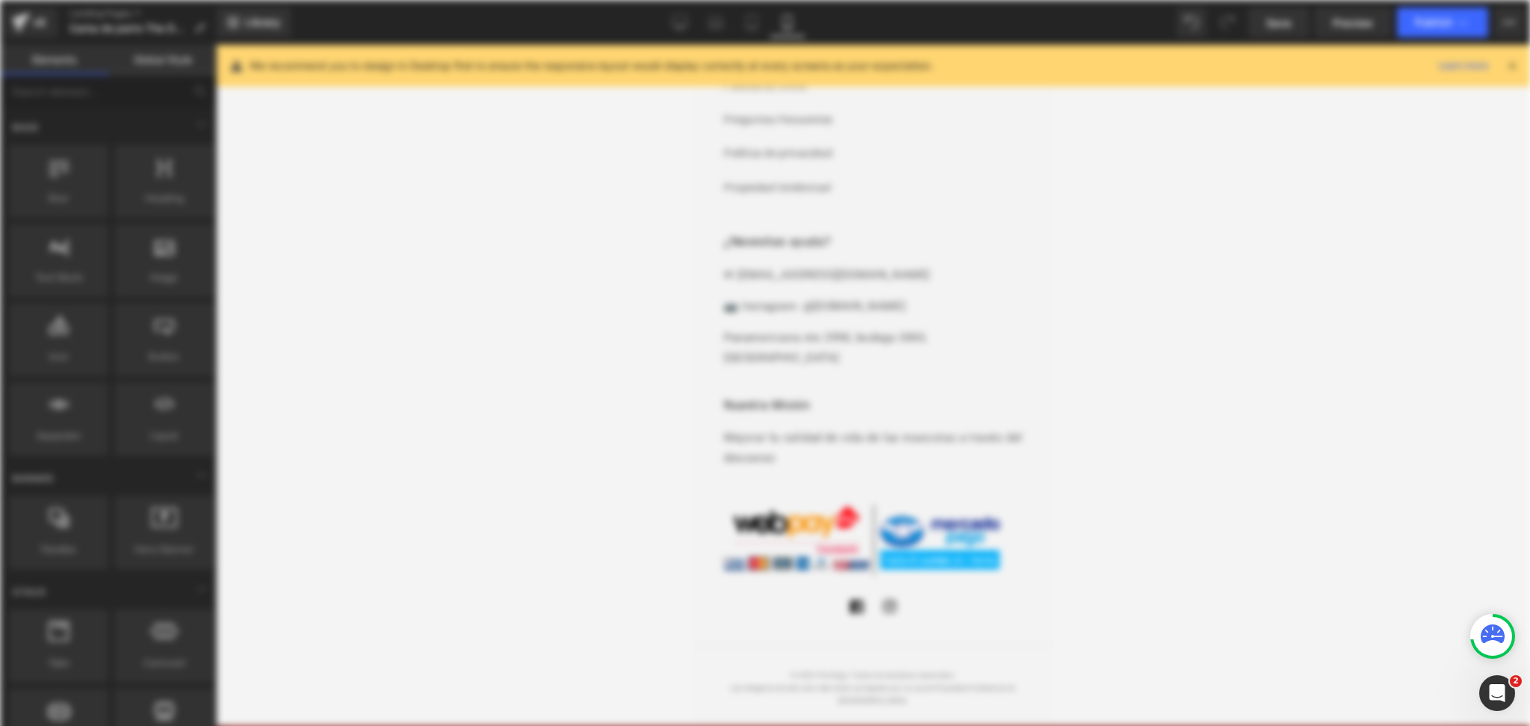
scroll to position [0, 0]
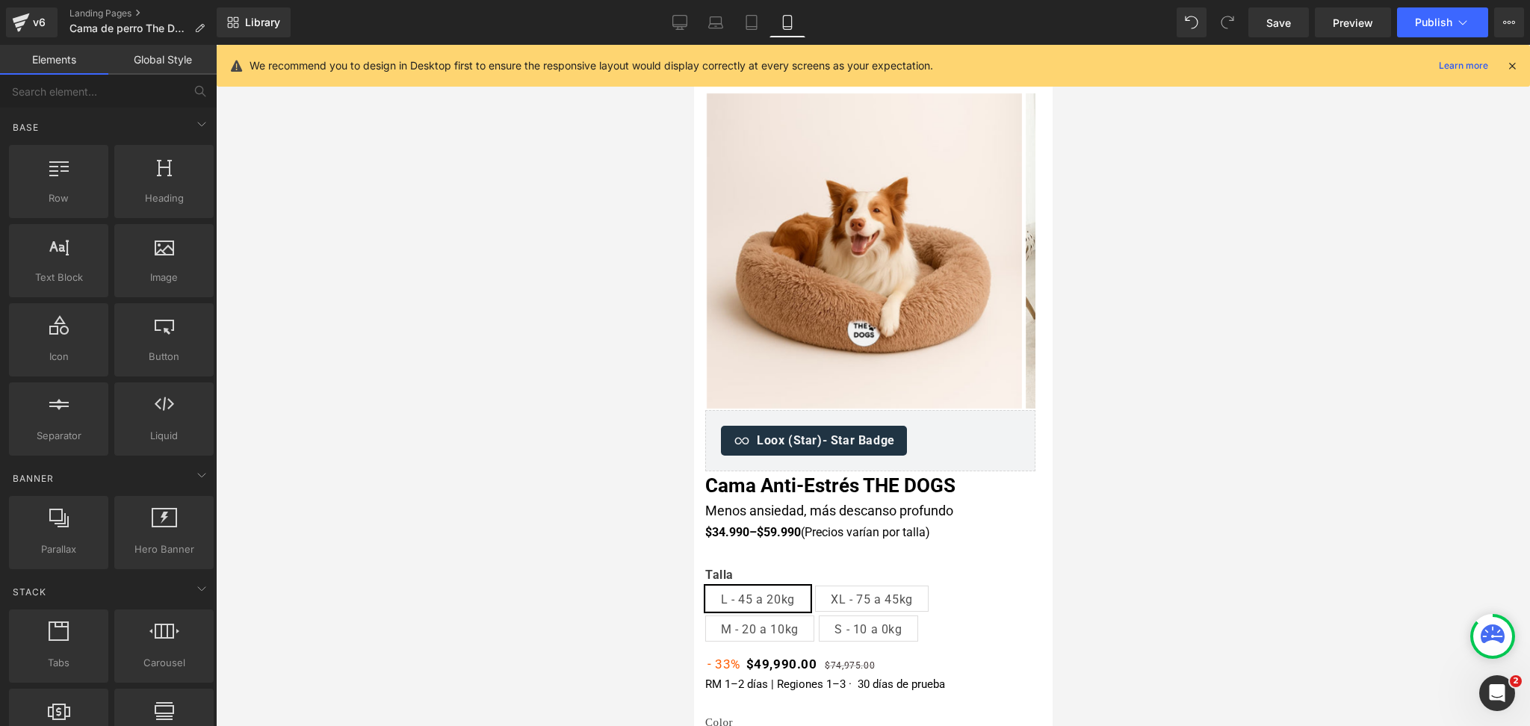
click at [1508, 72] on icon at bounding box center [1511, 65] width 13 height 13
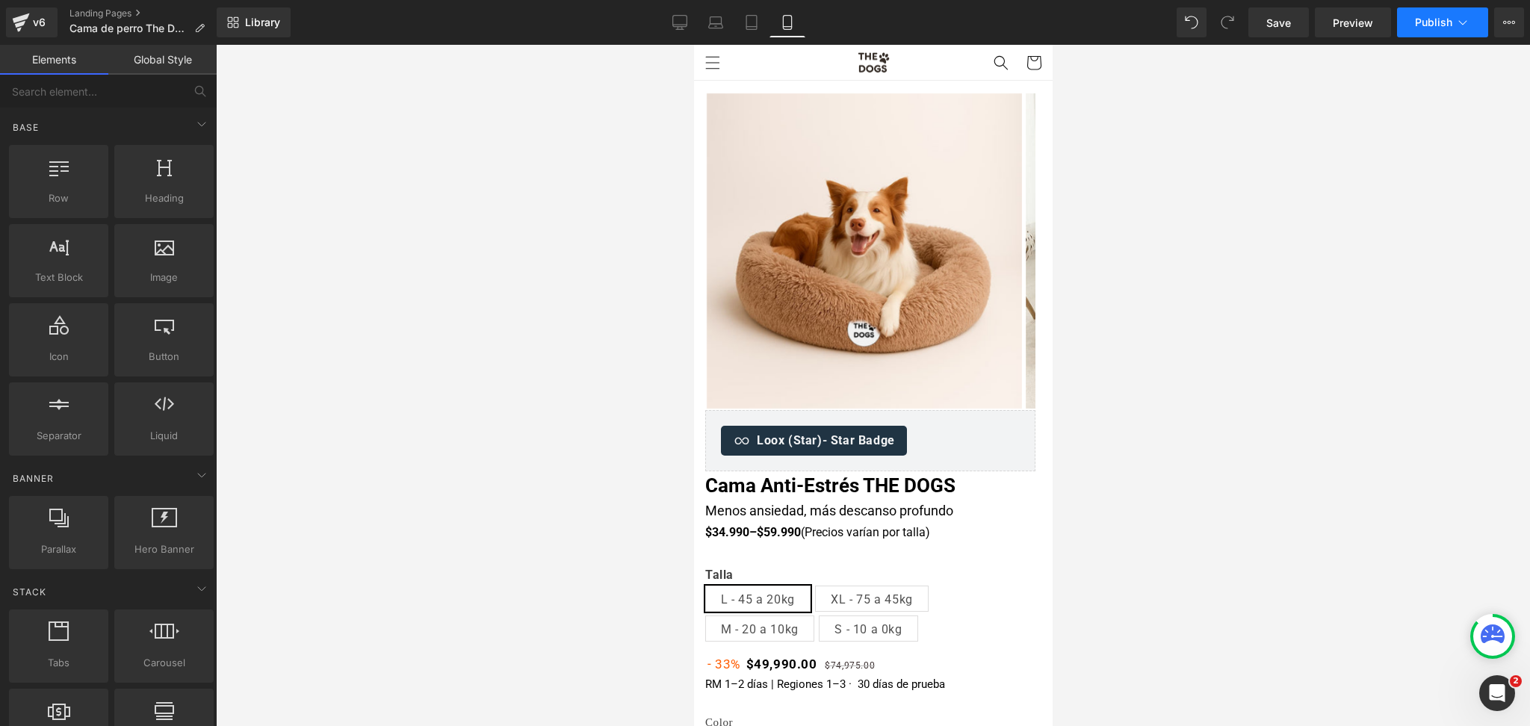
click at [1442, 31] on button "Publish" at bounding box center [1442, 22] width 91 height 30
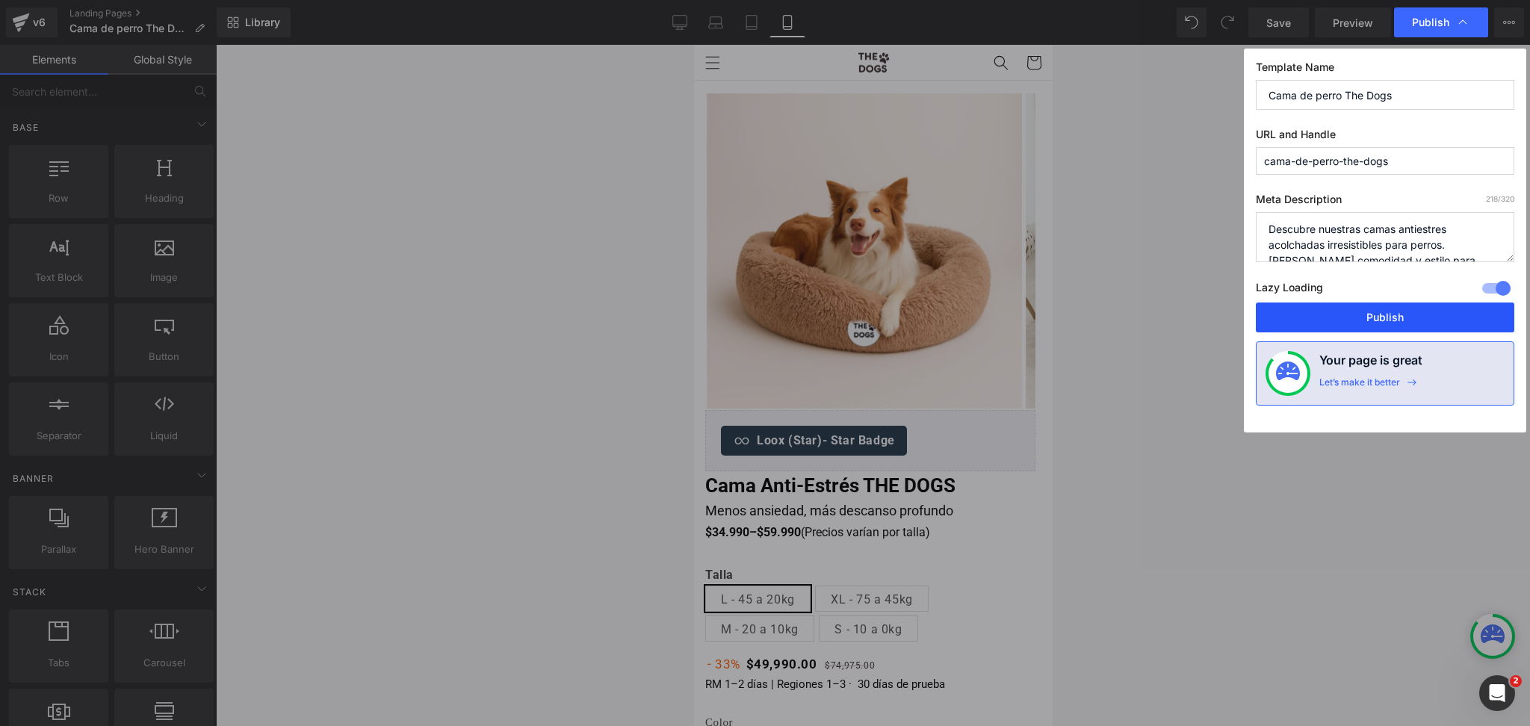
click at [1347, 303] on button "Publish" at bounding box center [1385, 318] width 258 height 30
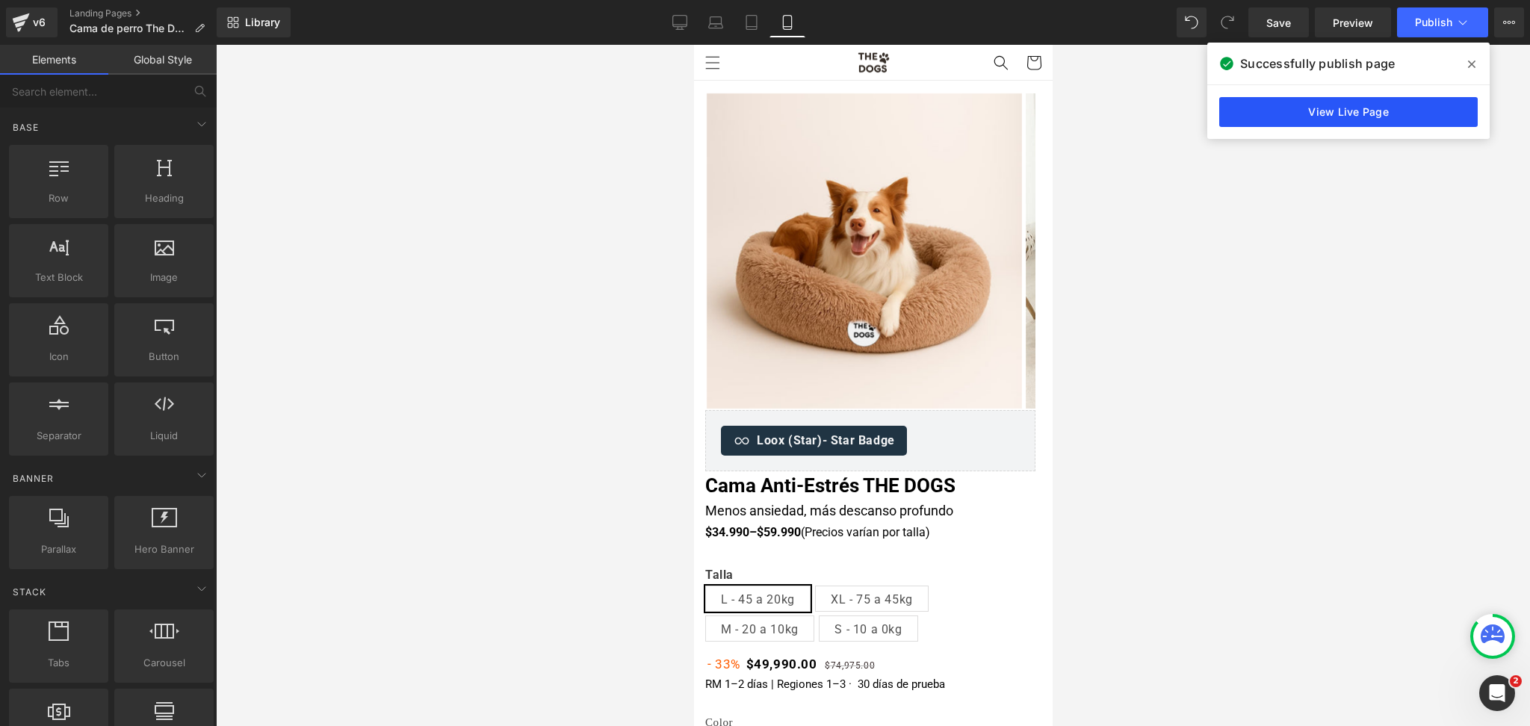
click at [1268, 105] on link "View Live Page" at bounding box center [1348, 112] width 258 height 30
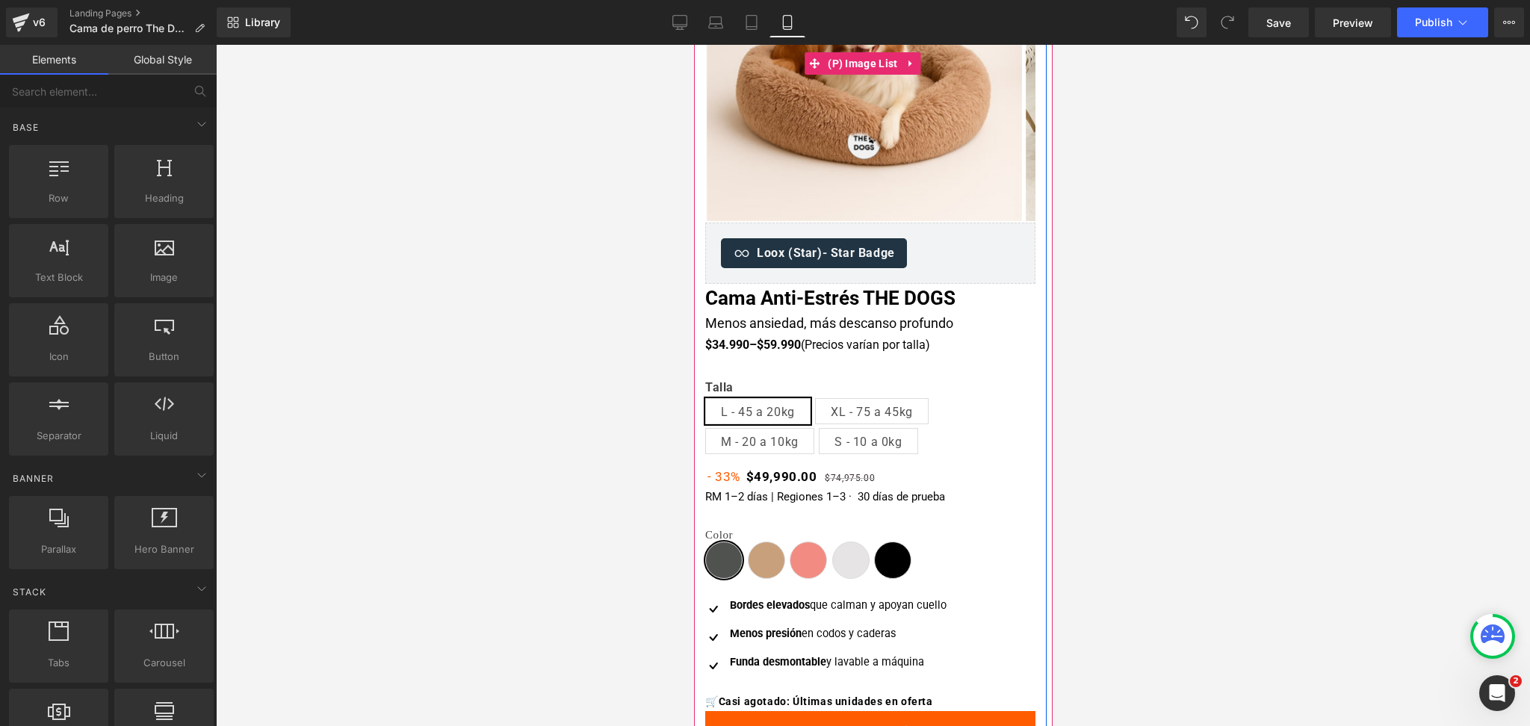
scroll to position [398, 0]
